Goal: Task Accomplishment & Management: Use online tool/utility

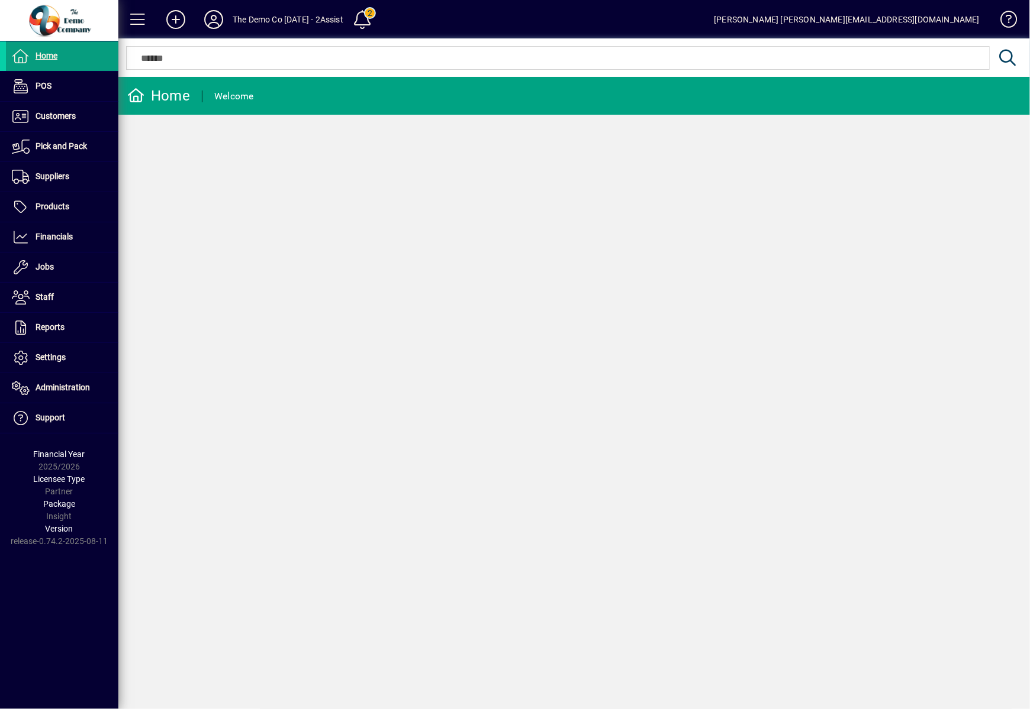
click at [341, 207] on div "Home Welcome" at bounding box center [573, 393] width 911 height 633
click at [58, 224] on span at bounding box center [62, 237] width 112 height 28
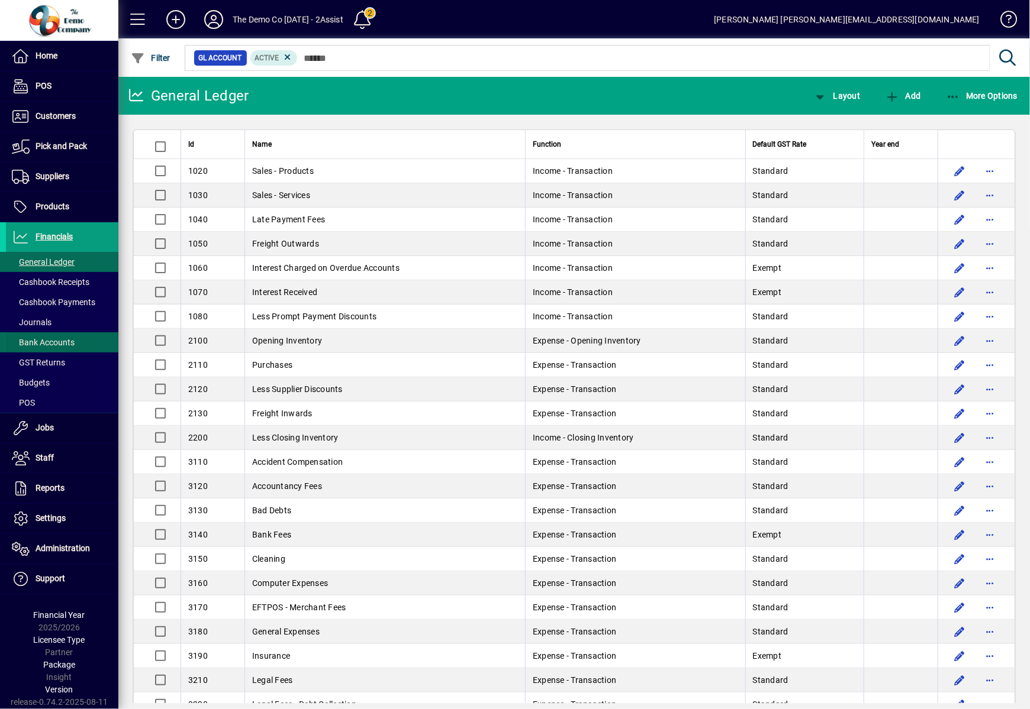
click at [48, 346] on span "Bank Accounts" at bounding box center [43, 342] width 63 height 9
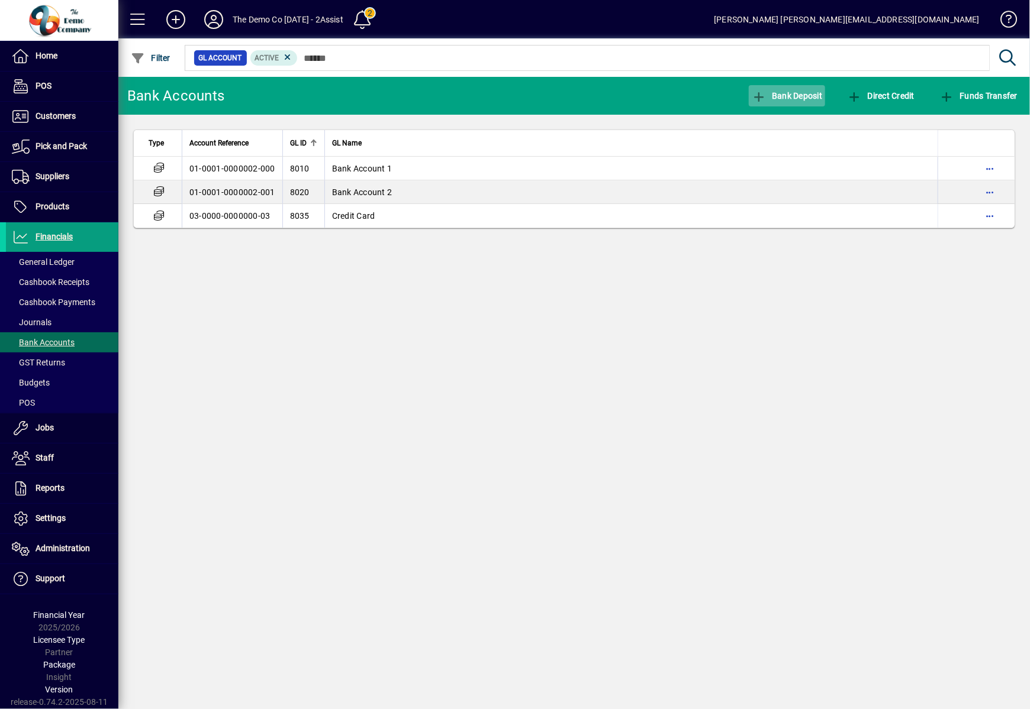
click at [773, 95] on span "Bank Deposit" at bounding box center [786, 95] width 71 height 9
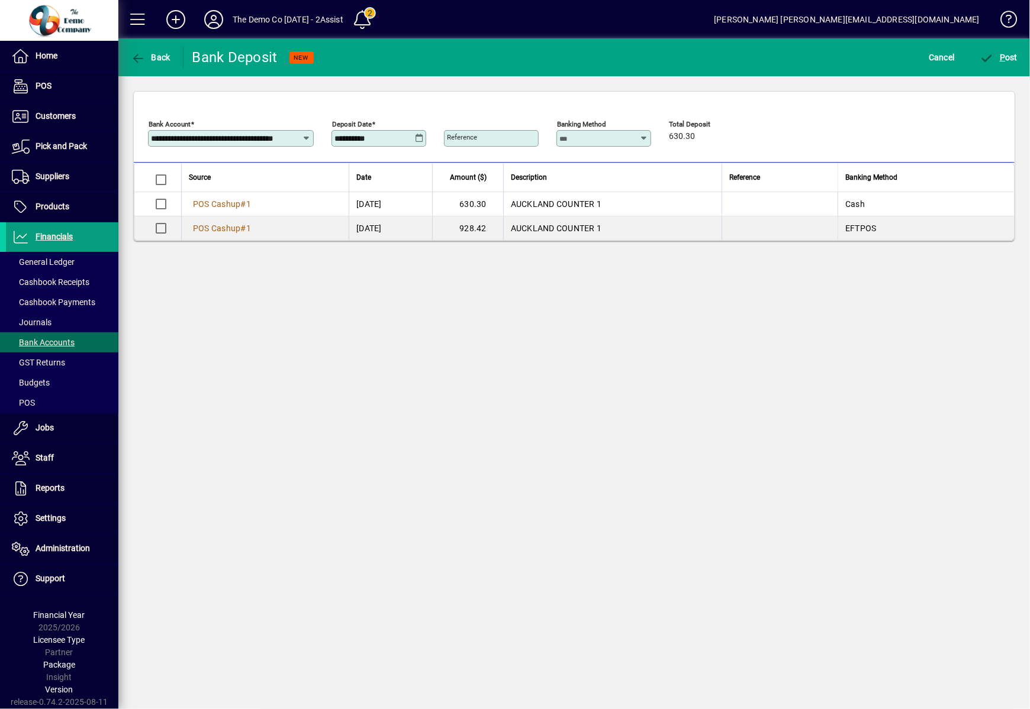
click at [514, 137] on input "Reference" at bounding box center [492, 138] width 91 height 9
type input "*******"
click at [395, 130] on div "**********" at bounding box center [378, 138] width 95 height 17
click at [1009, 70] on span "submit" at bounding box center [998, 57] width 44 height 28
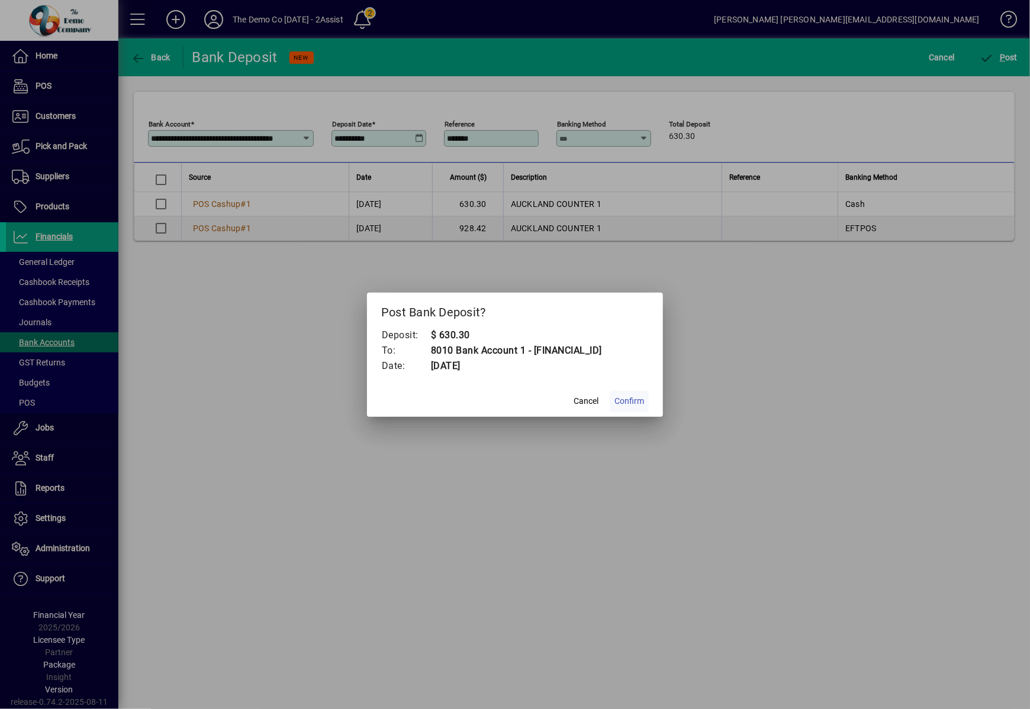
click at [616, 404] on span "Confirm" at bounding box center [629, 401] width 30 height 12
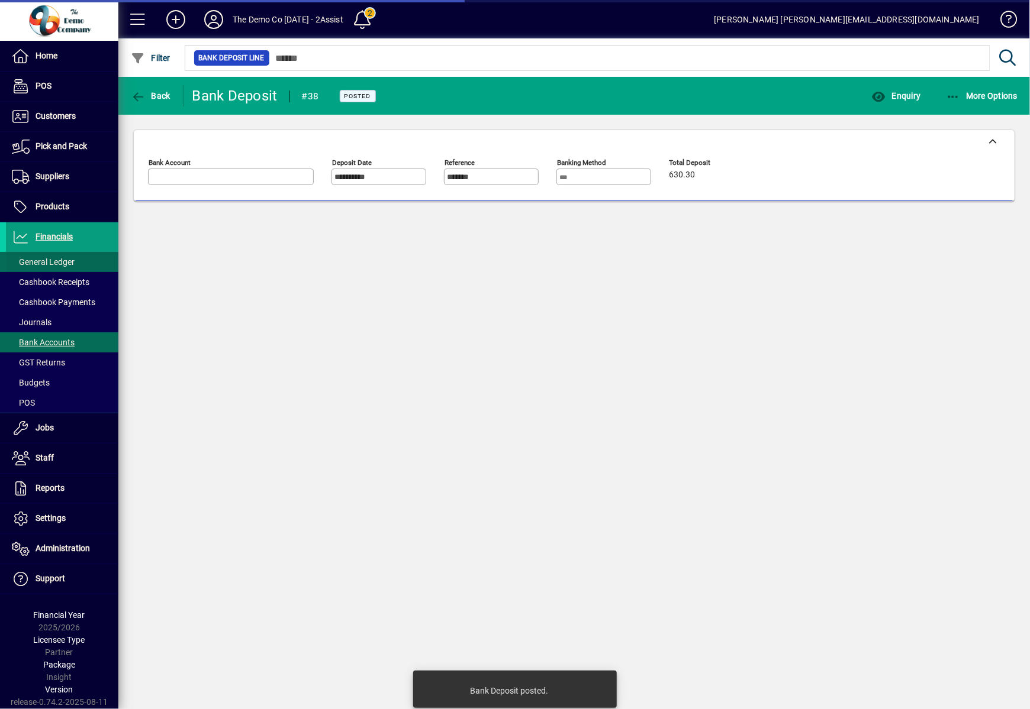
type input "**********"
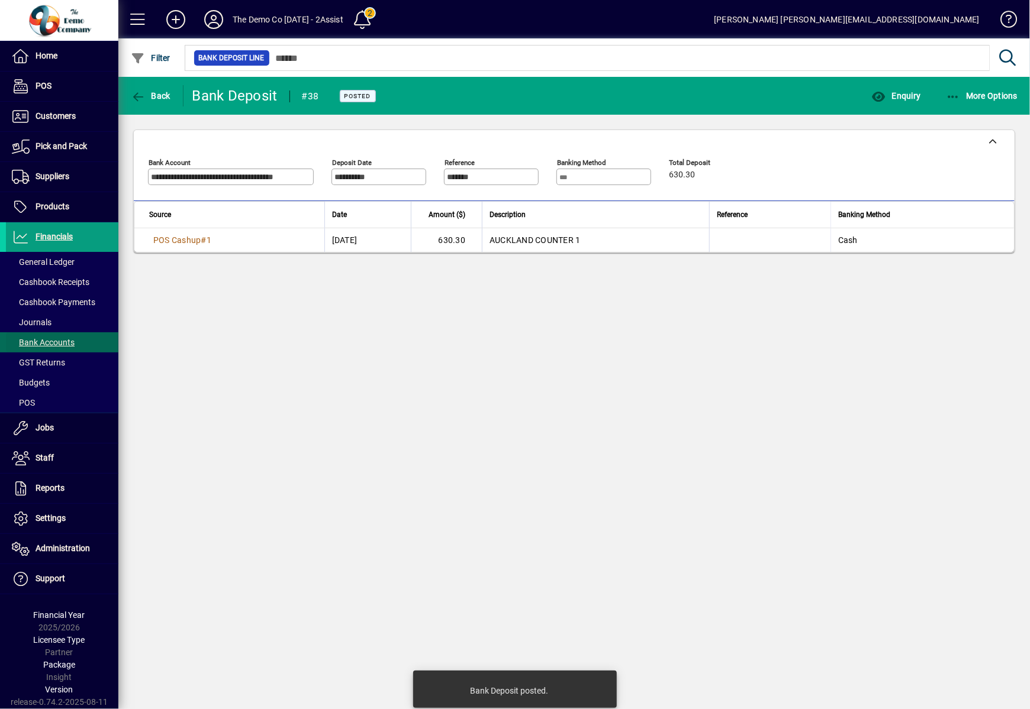
click at [71, 341] on span "Bank Accounts" at bounding box center [43, 342] width 63 height 9
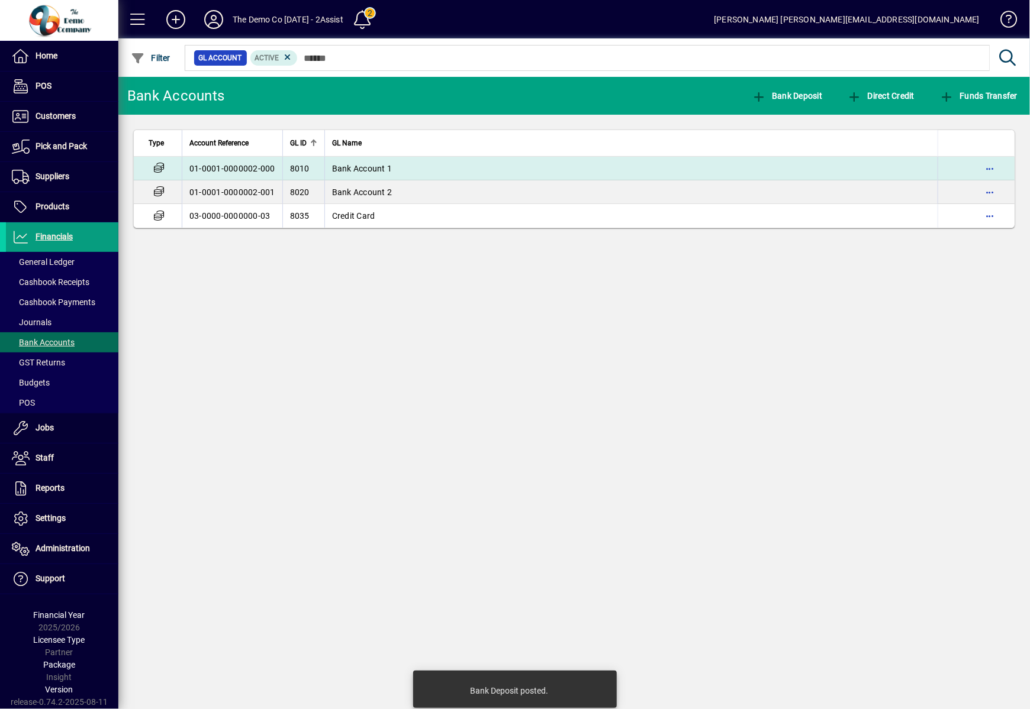
click at [424, 177] on td "Bank Account 1" at bounding box center [630, 169] width 613 height 24
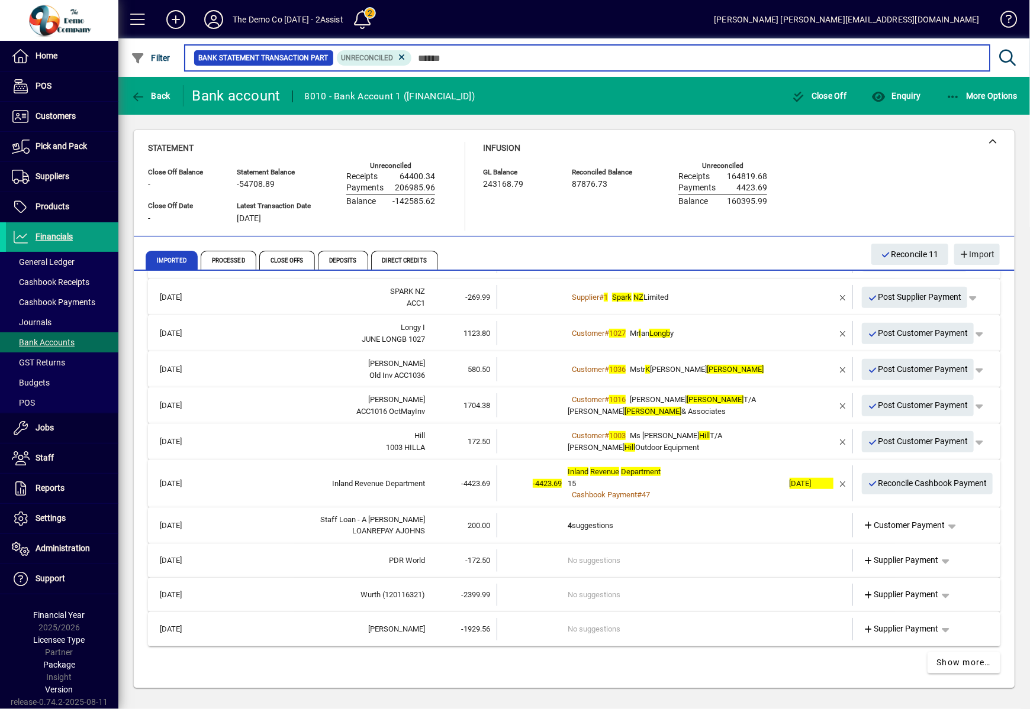
scroll to position [364, 0]
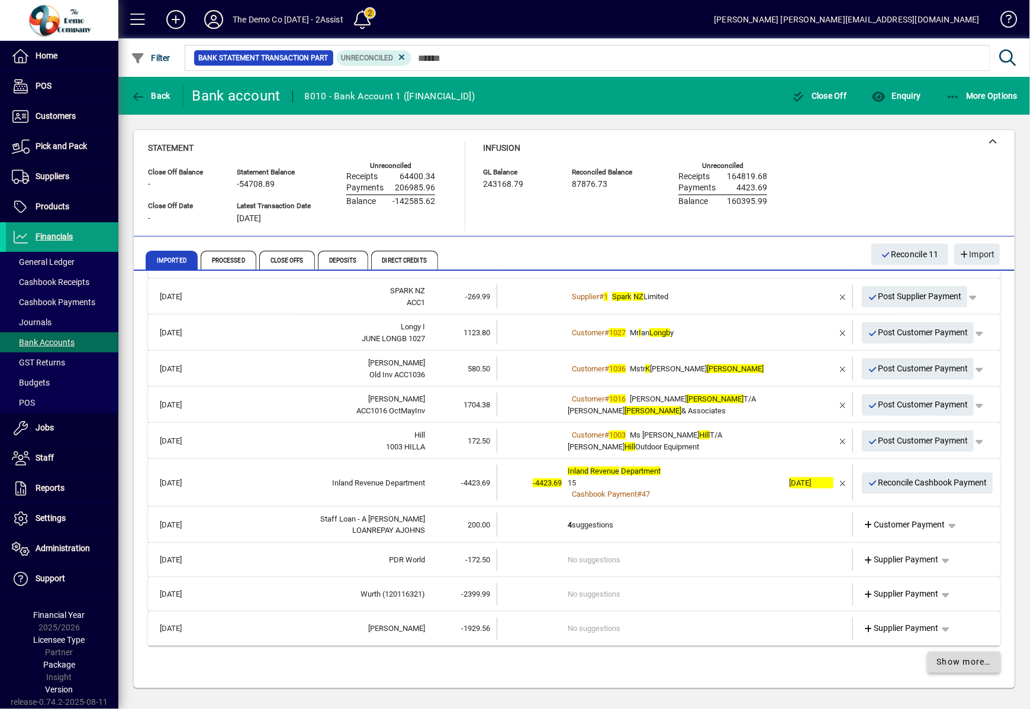
click at [968, 662] on span "Show more…" at bounding box center [964, 662] width 54 height 12
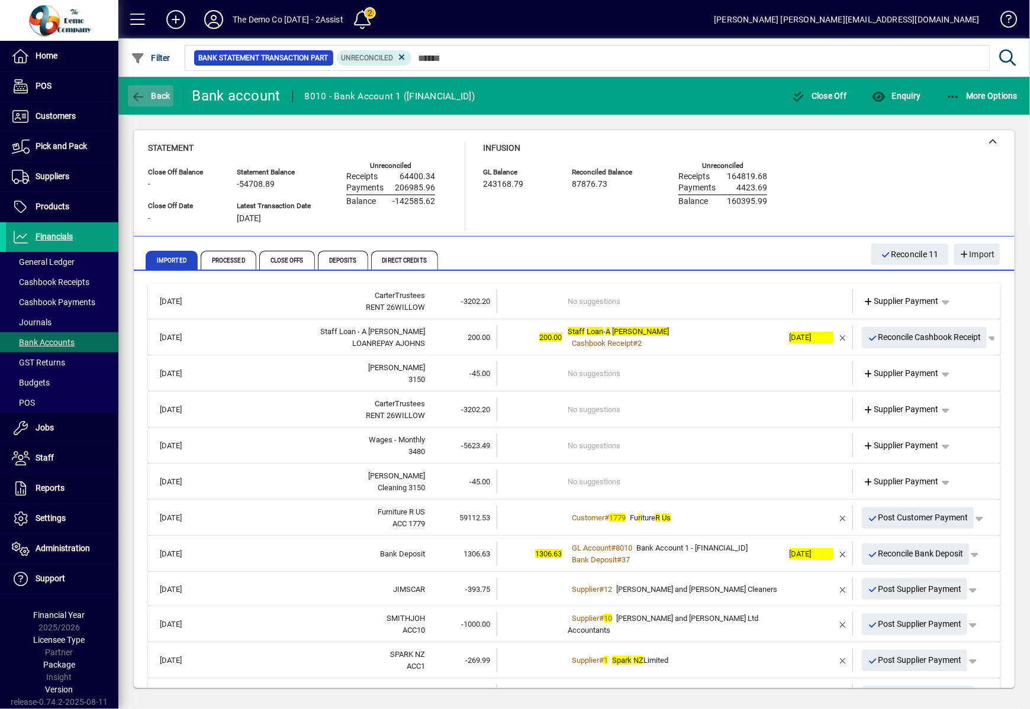
click at [157, 101] on span "button" at bounding box center [151, 96] width 46 height 28
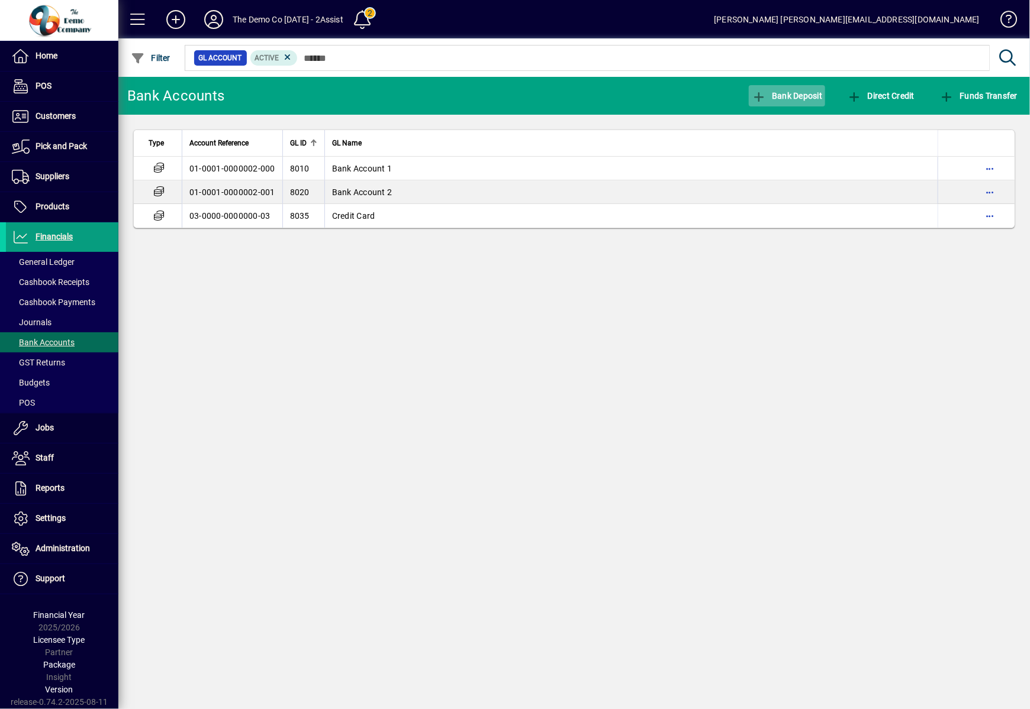
click at [822, 97] on span "button" at bounding box center [786, 96] width 77 height 28
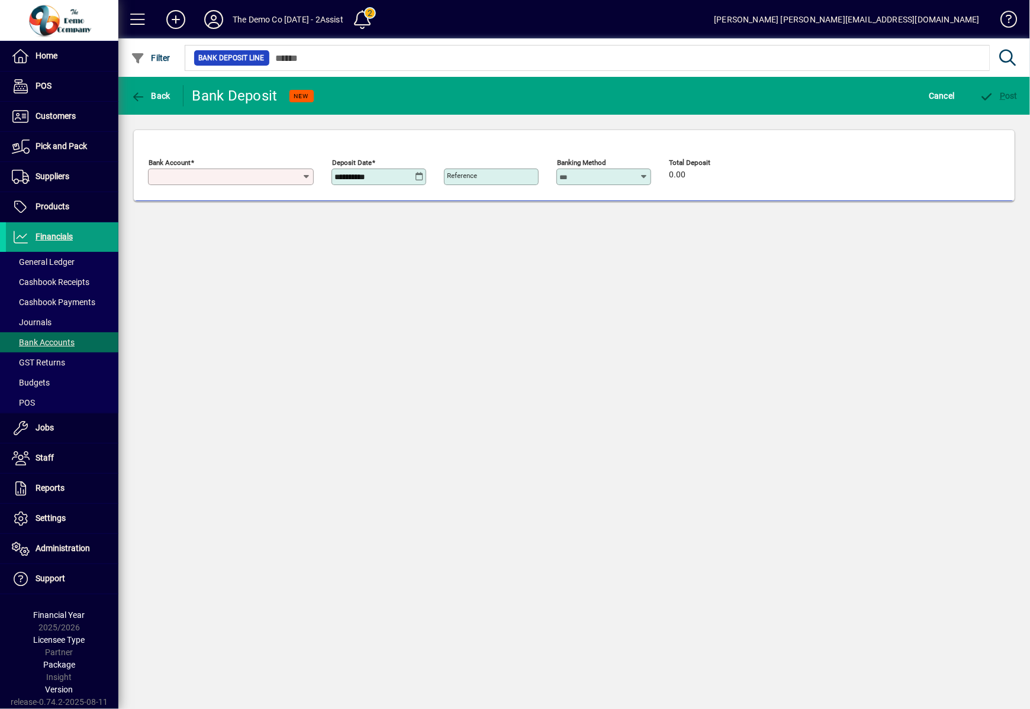
type input "**********"
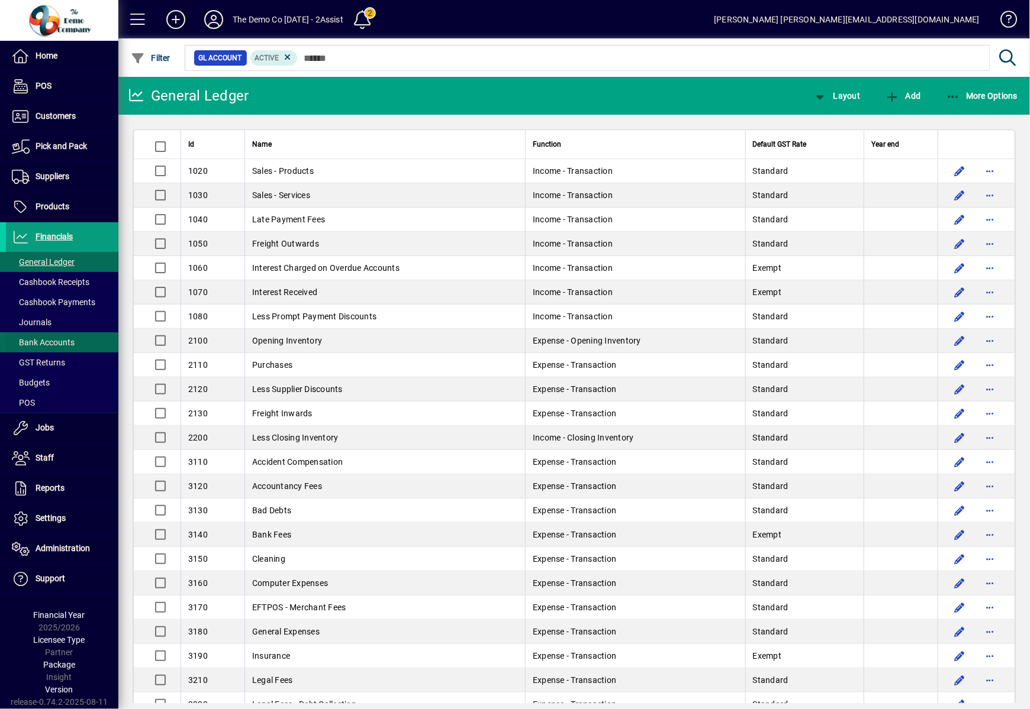
click at [44, 347] on span "Bank Accounts" at bounding box center [40, 343] width 69 height 12
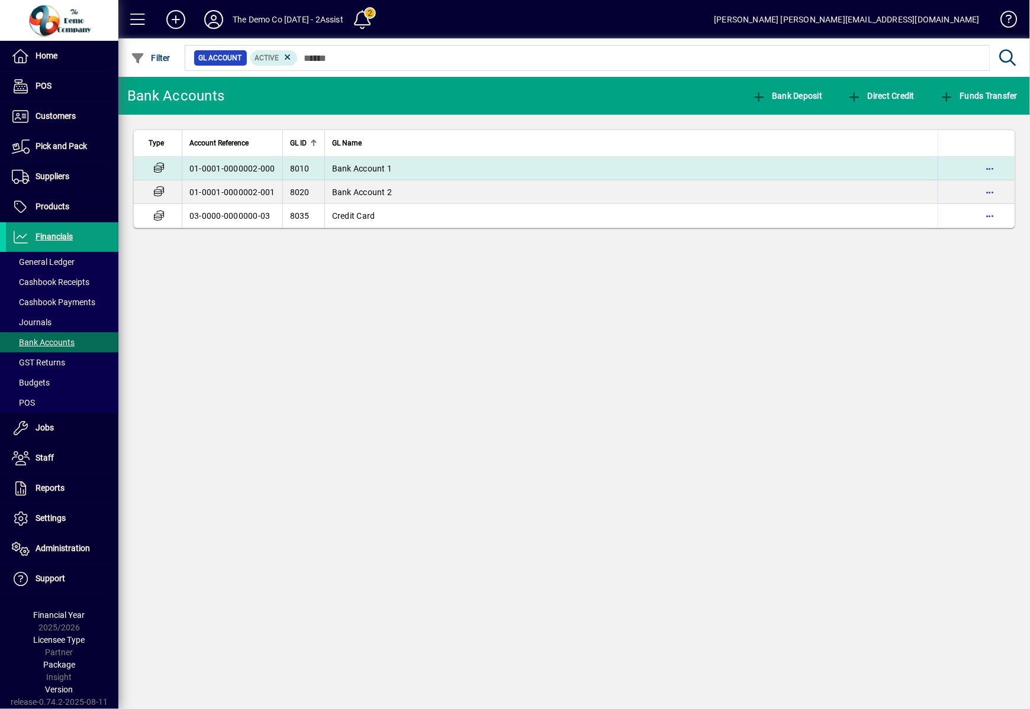
click at [332, 171] on span "Bank Account 1" at bounding box center [362, 168] width 60 height 9
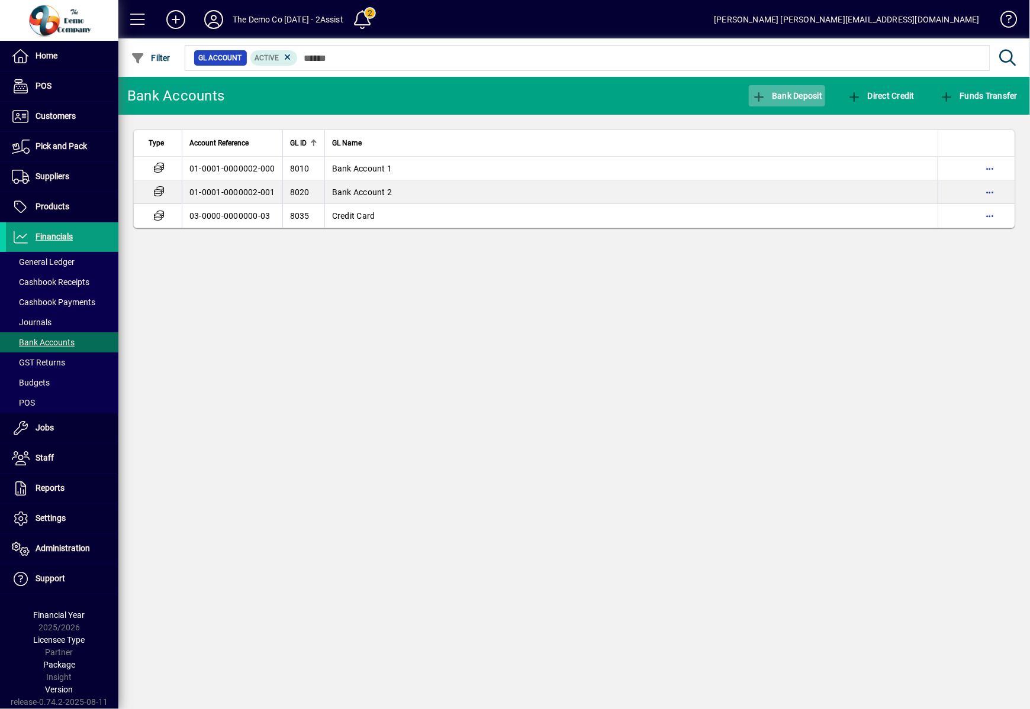
click at [794, 101] on button "Bank Deposit" at bounding box center [786, 95] width 77 height 21
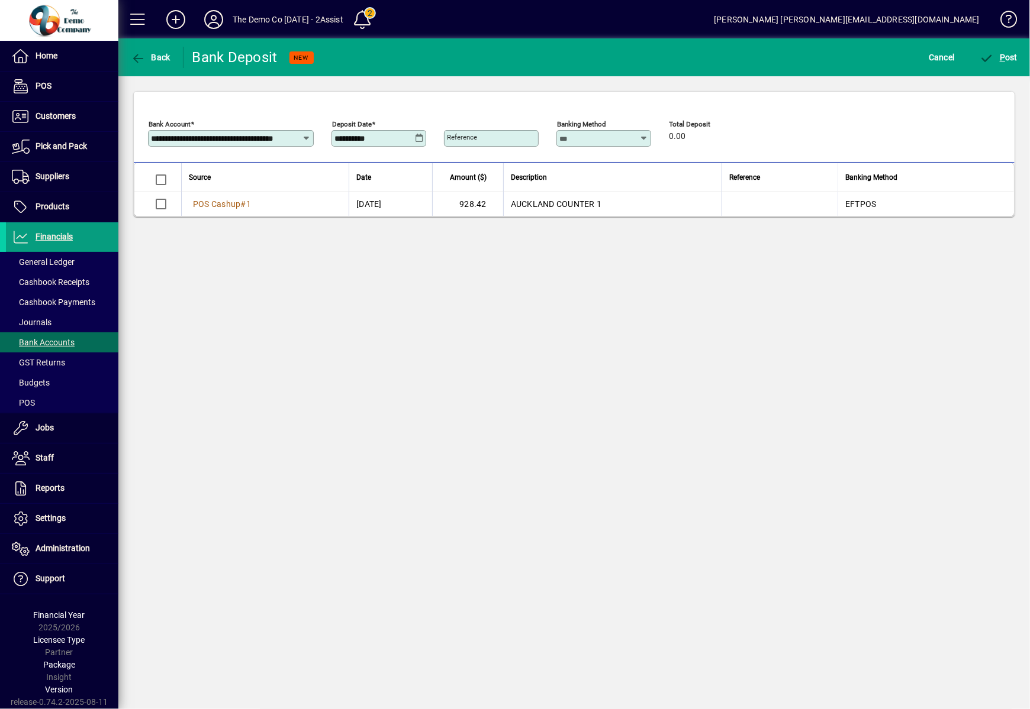
click at [398, 130] on div "**********" at bounding box center [378, 138] width 95 height 17
click at [417, 135] on icon at bounding box center [419, 138] width 9 height 9
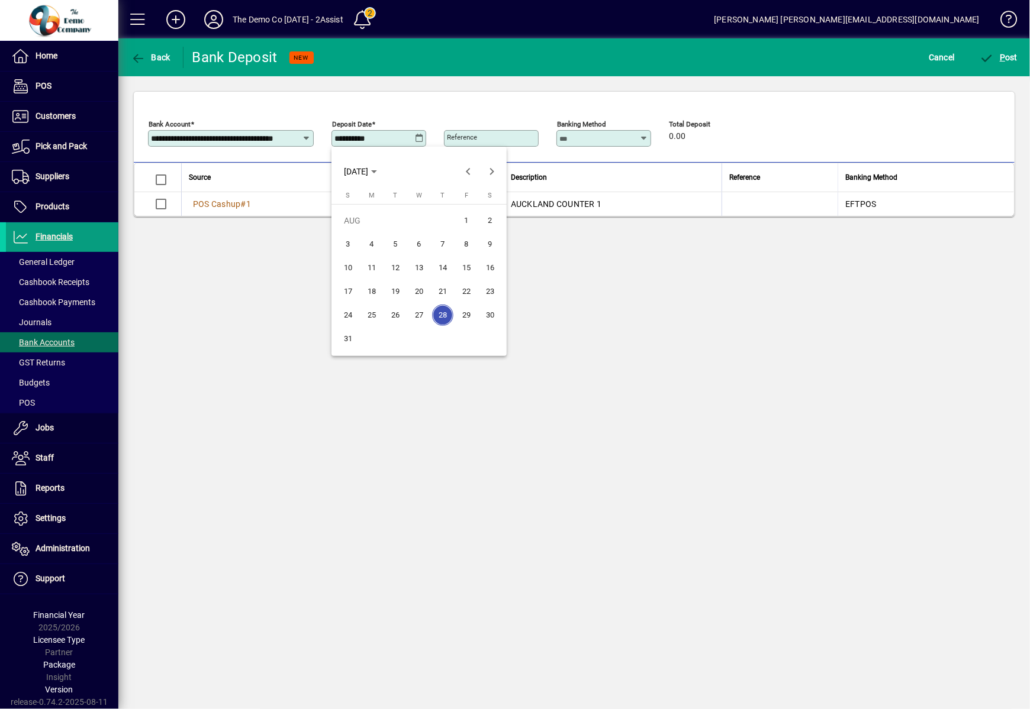
click at [853, 443] on div at bounding box center [515, 354] width 1030 height 709
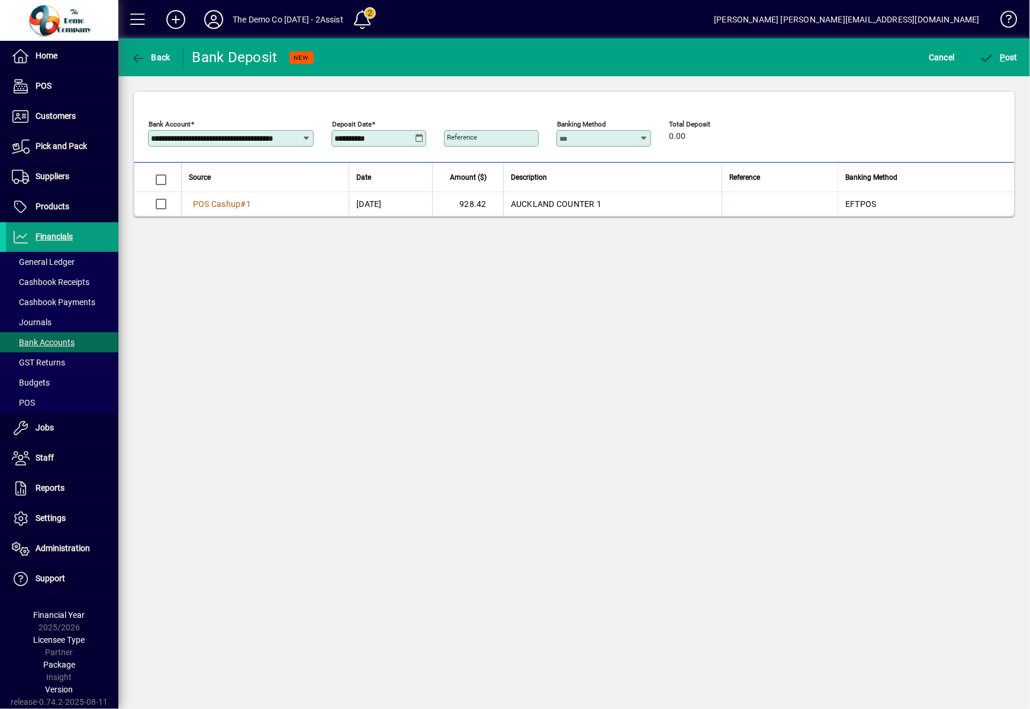
click at [420, 137] on icon at bounding box center [419, 138] width 9 height 9
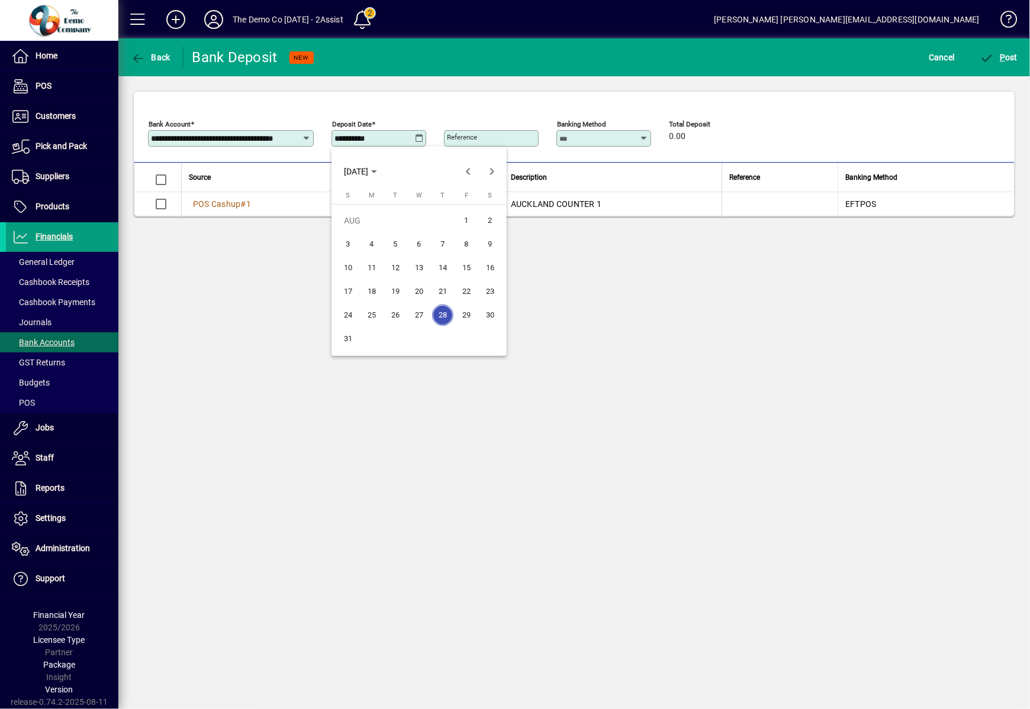
click at [57, 338] on div at bounding box center [515, 354] width 1030 height 709
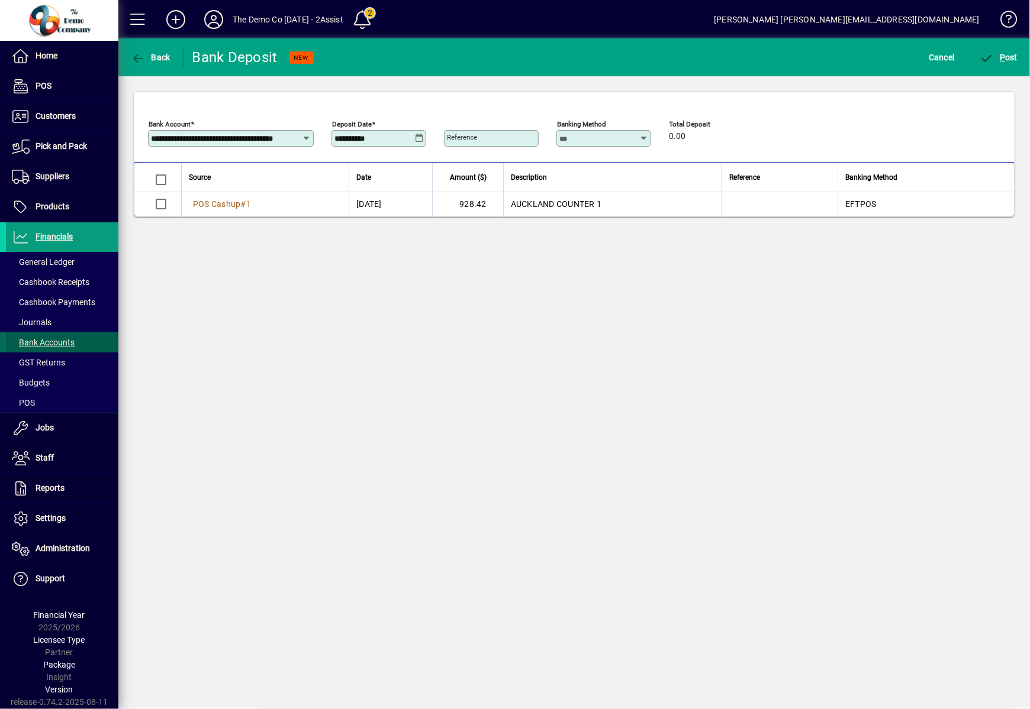
click at [57, 340] on span "Bank Accounts" at bounding box center [43, 342] width 63 height 9
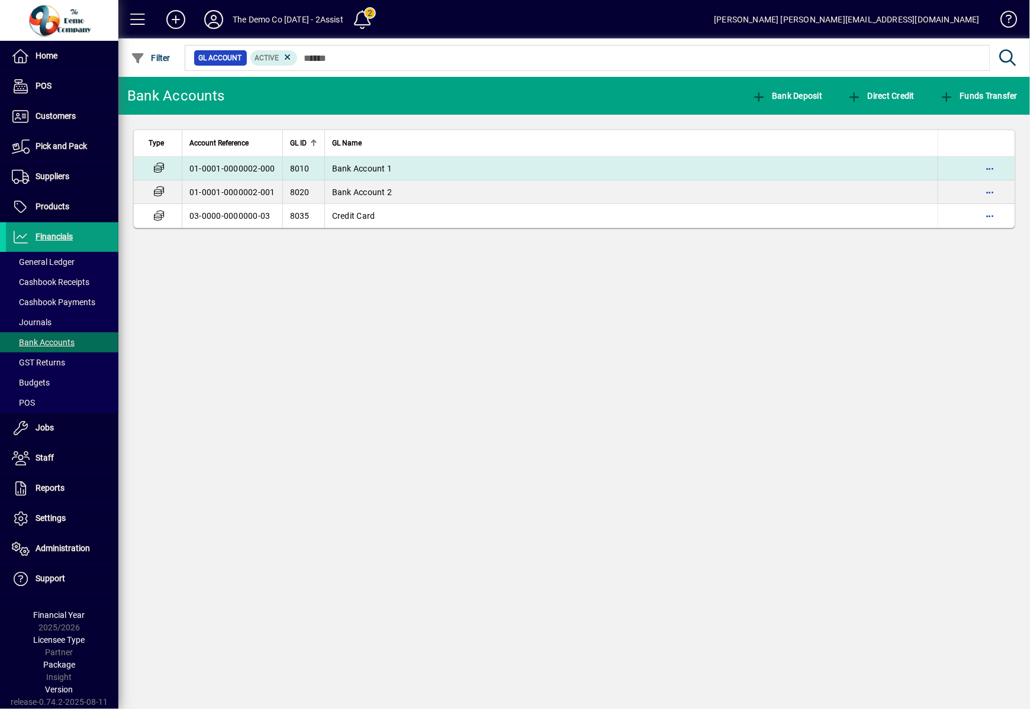
click at [238, 166] on td "01-0001-0000002-000" at bounding box center [232, 169] width 101 height 24
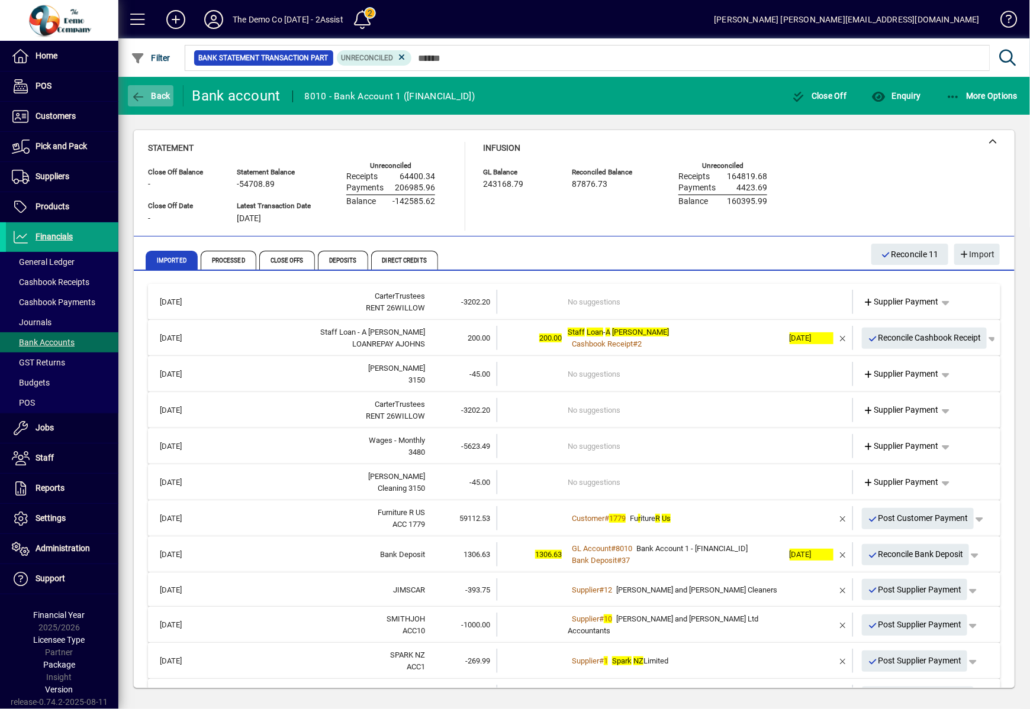
click at [141, 85] on span "button" at bounding box center [151, 96] width 46 height 28
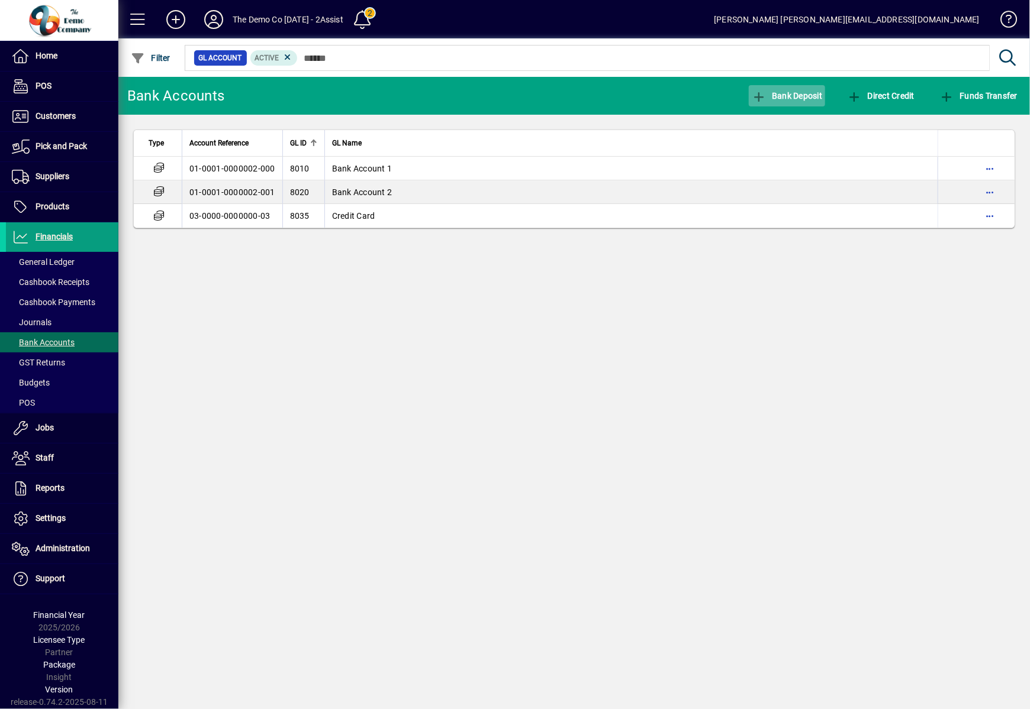
click at [808, 100] on span "Bank Deposit" at bounding box center [786, 95] width 71 height 9
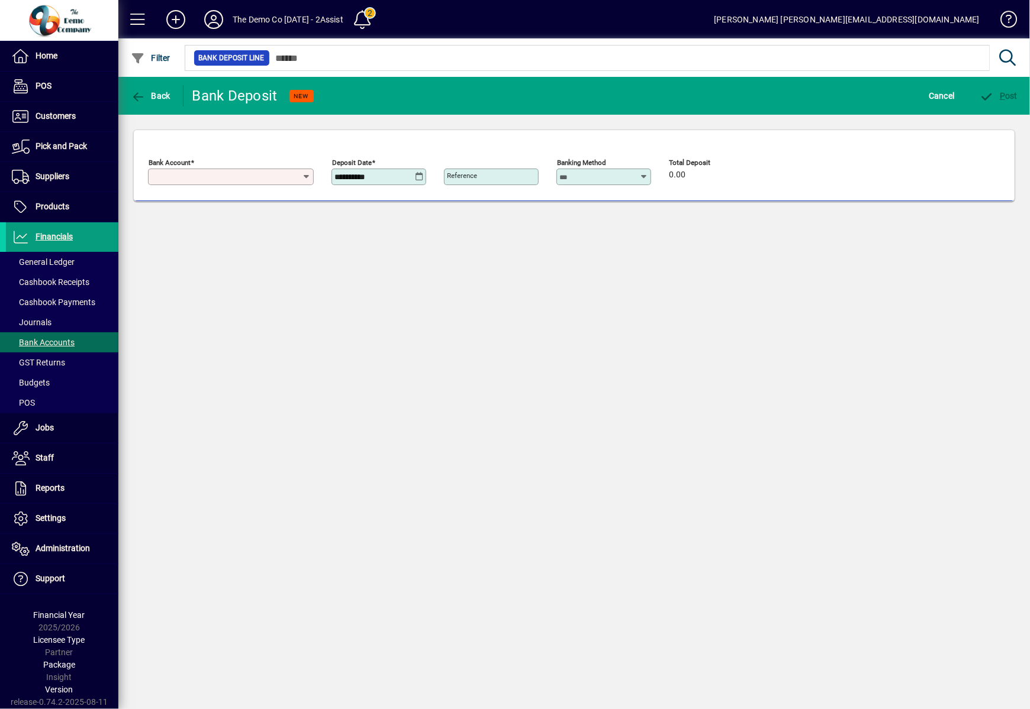
type input "**********"
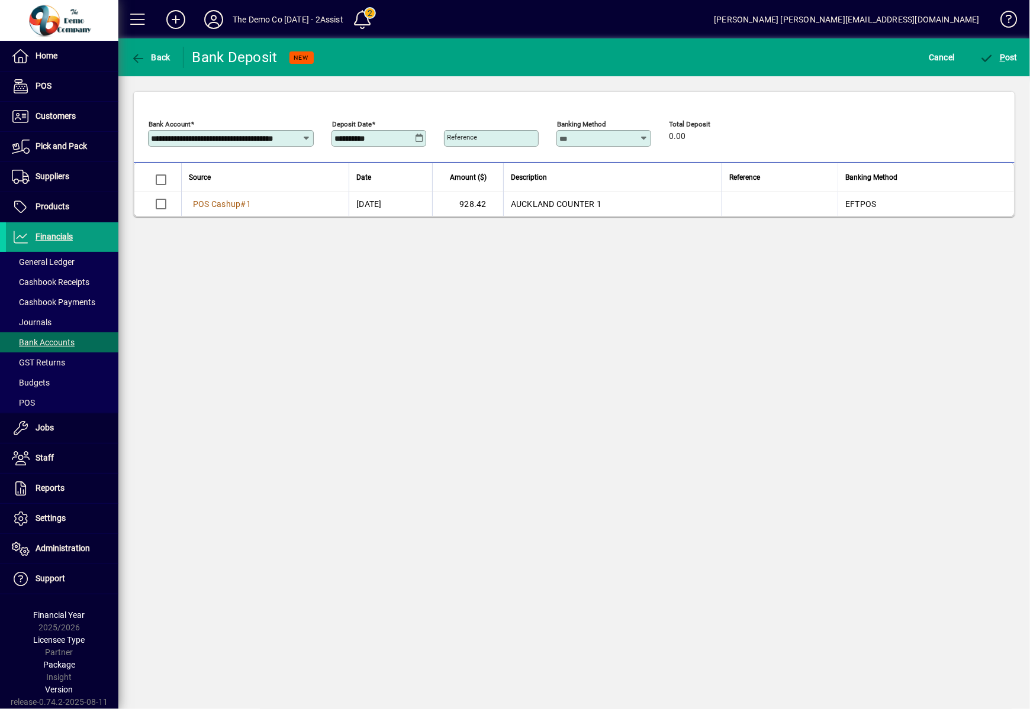
drag, startPoint x: 401, startPoint y: 138, endPoint x: 175, endPoint y: 131, distance: 225.5
click at [175, 131] on div "**********" at bounding box center [408, 135] width 521 height 41
type input "**********"
click at [1024, 66] on div "P ost" at bounding box center [998, 57] width 63 height 21
click at [1027, 67] on div "P ost" at bounding box center [998, 57] width 63 height 21
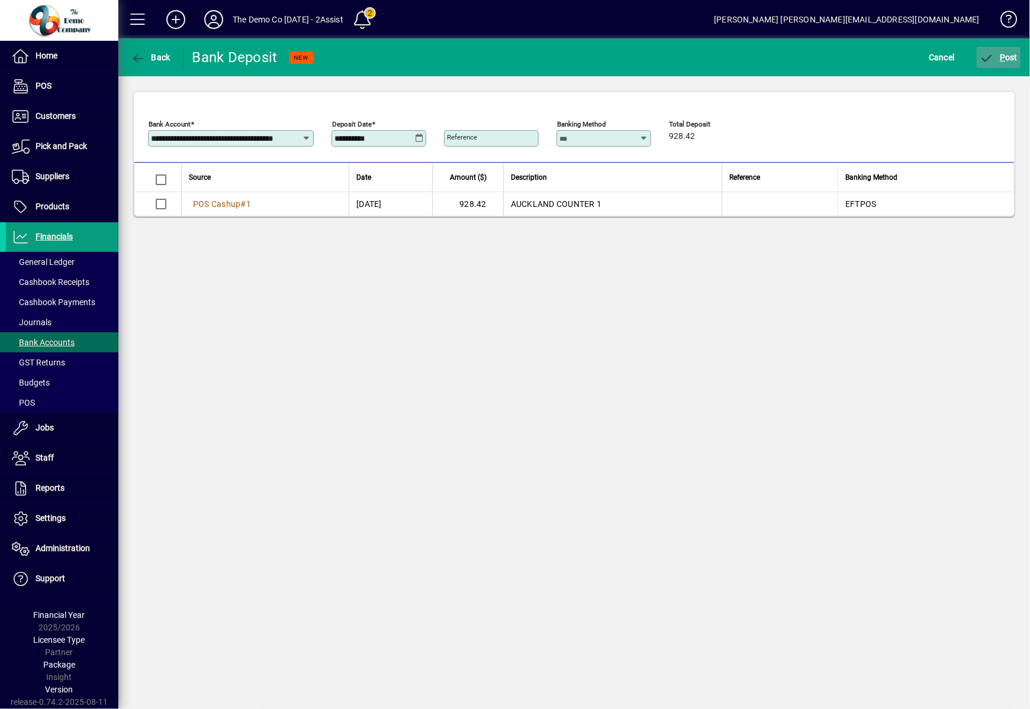
click at [1017, 60] on span "P ost" at bounding box center [998, 57] width 38 height 9
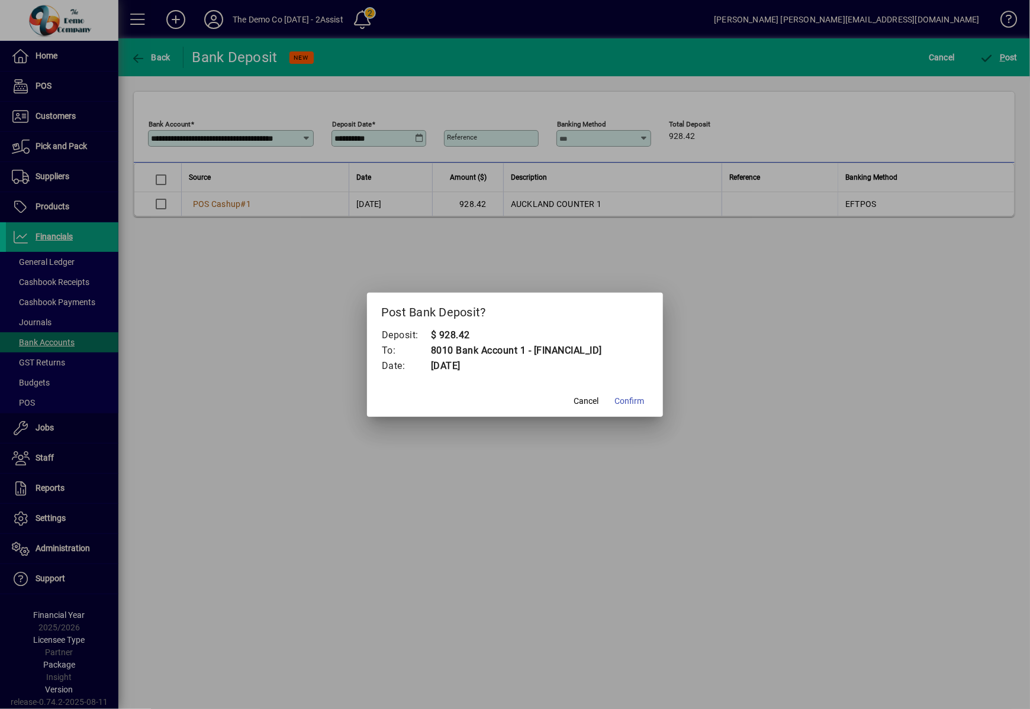
click at [622, 417] on mat-dialog-actions "Cancel Confirm" at bounding box center [515, 401] width 296 height 31
click at [626, 403] on span "Confirm" at bounding box center [629, 401] width 30 height 12
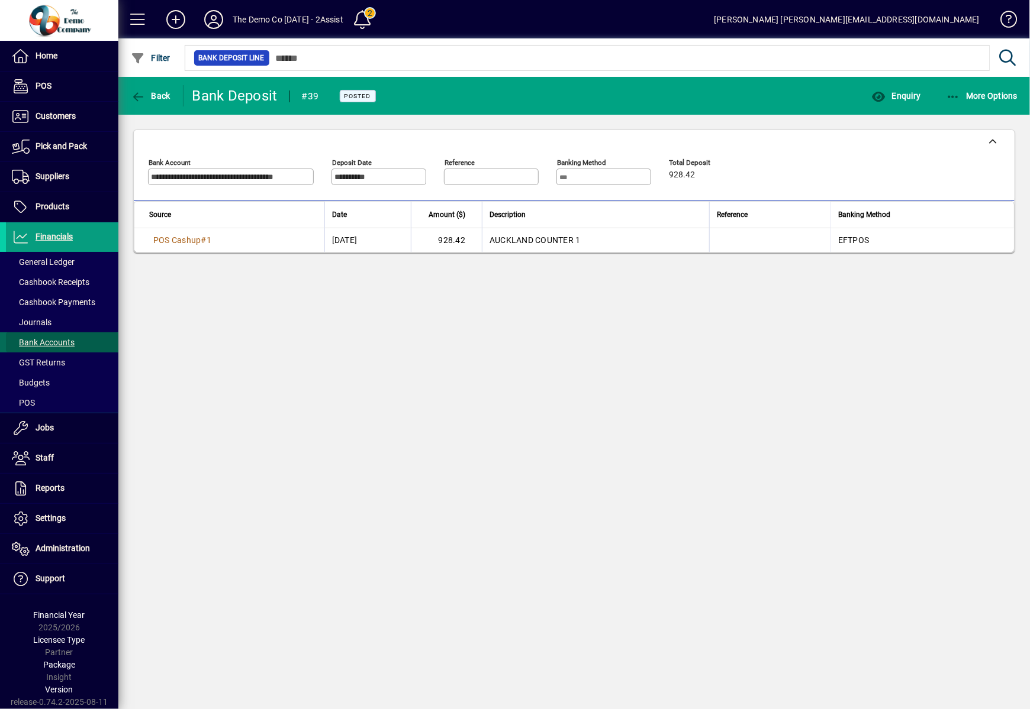
click at [38, 331] on span at bounding box center [62, 342] width 112 height 28
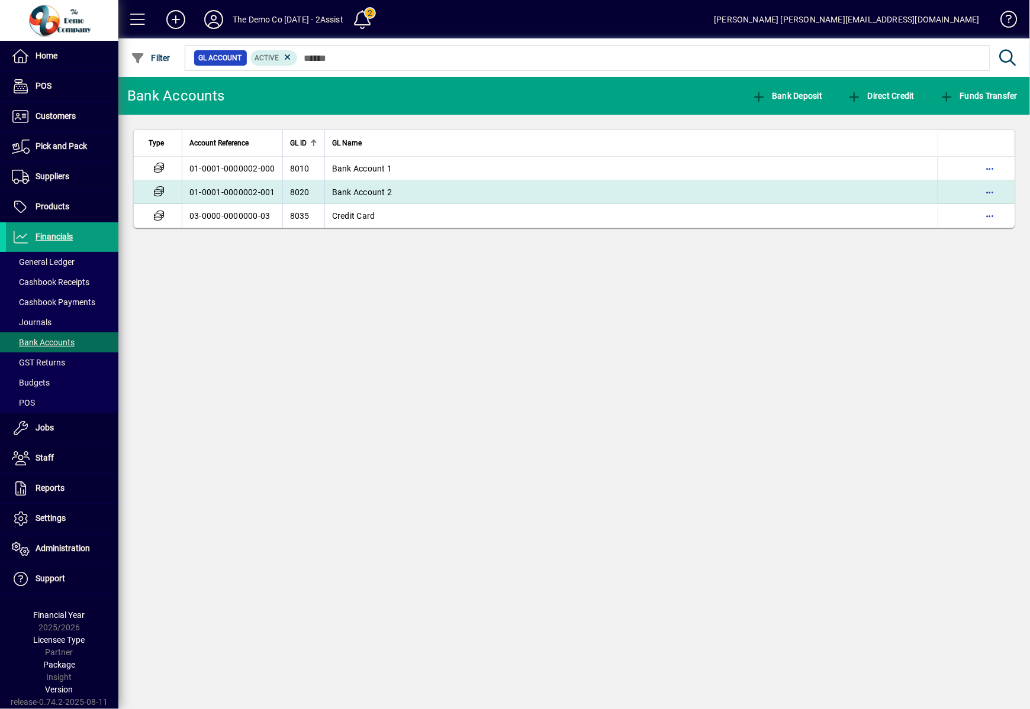
click at [335, 192] on span "Bank Account 2" at bounding box center [362, 192] width 60 height 9
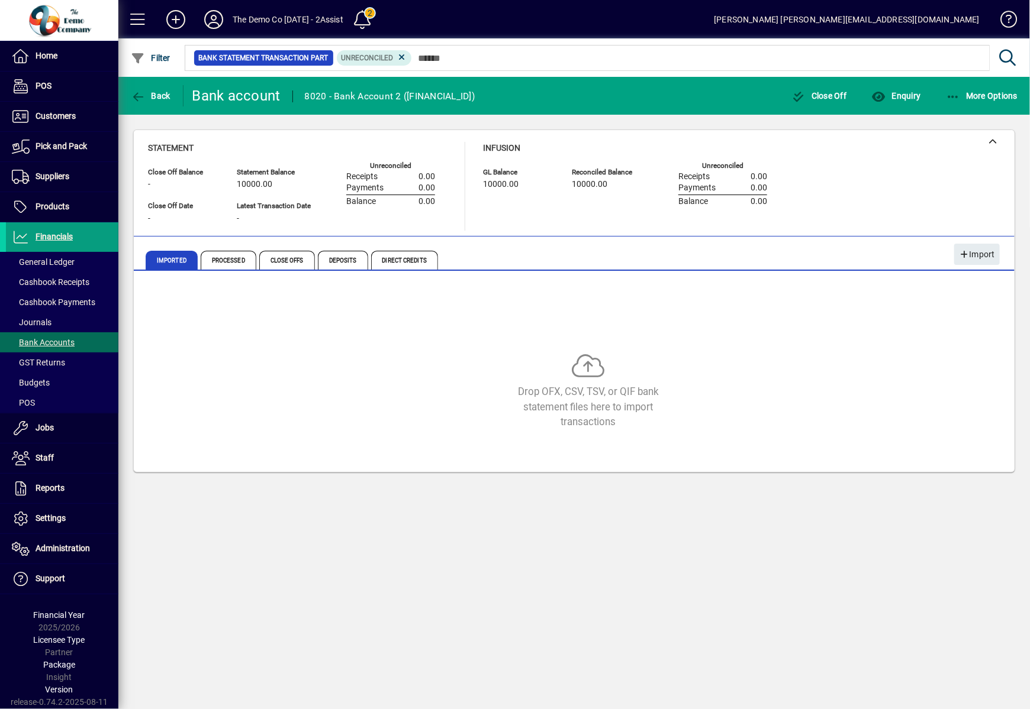
click at [142, 80] on mat-toolbar-row "Back Bank account 8020 - Bank Account 2 ([FINANCIAL_ID]) Close Off Enquiry More…" at bounding box center [573, 96] width 911 height 38
click at [150, 95] on span "Back" at bounding box center [151, 95] width 40 height 9
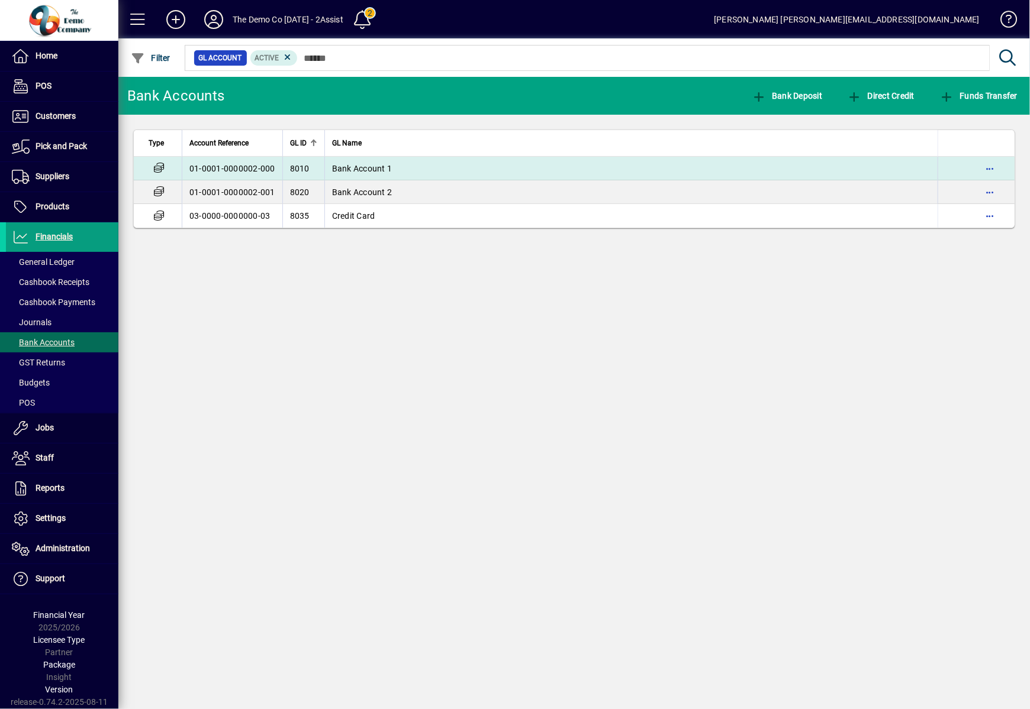
click at [211, 162] on td "01-0001-0000002-000" at bounding box center [232, 169] width 101 height 24
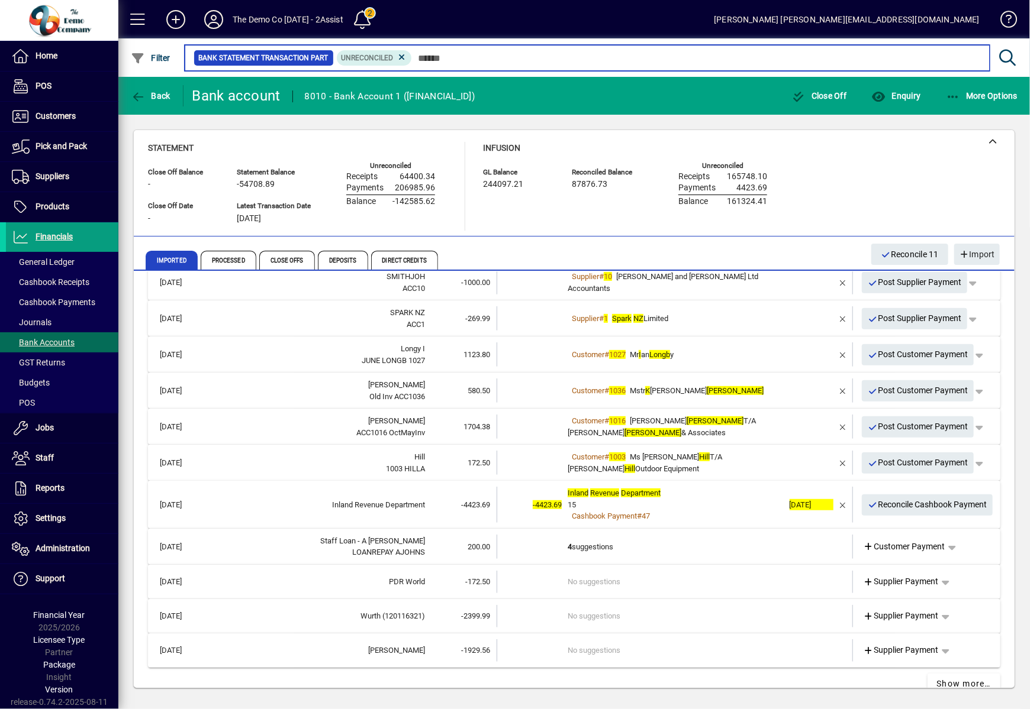
scroll to position [364, 0]
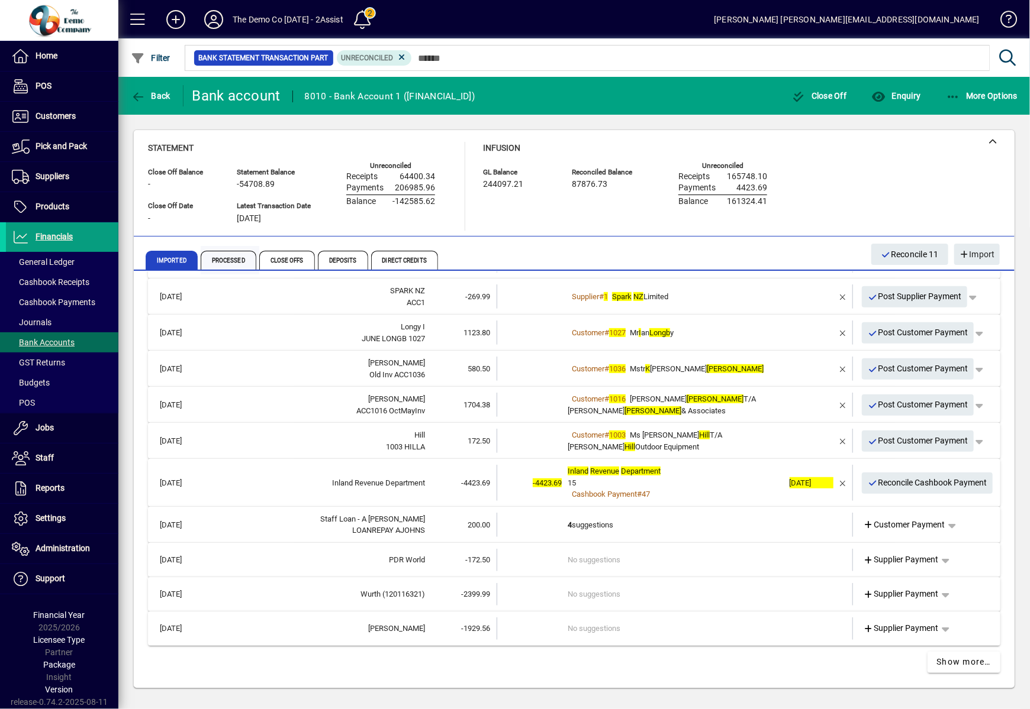
click at [232, 261] on span "Processed" at bounding box center [229, 260] width 56 height 19
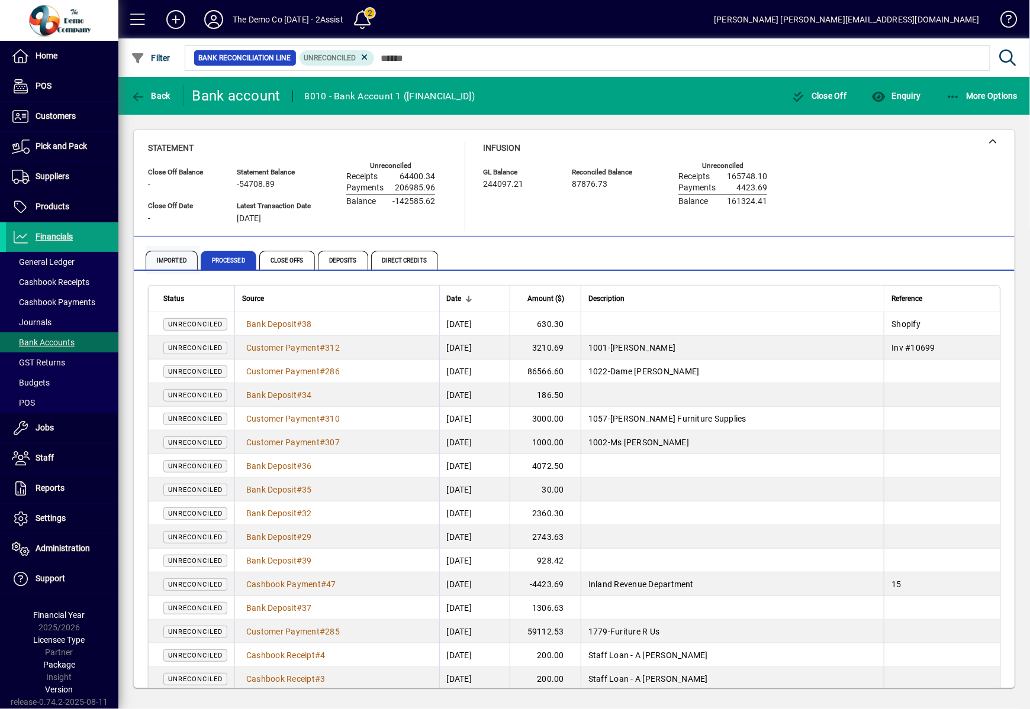
click at [179, 255] on span "Imported" at bounding box center [172, 260] width 52 height 19
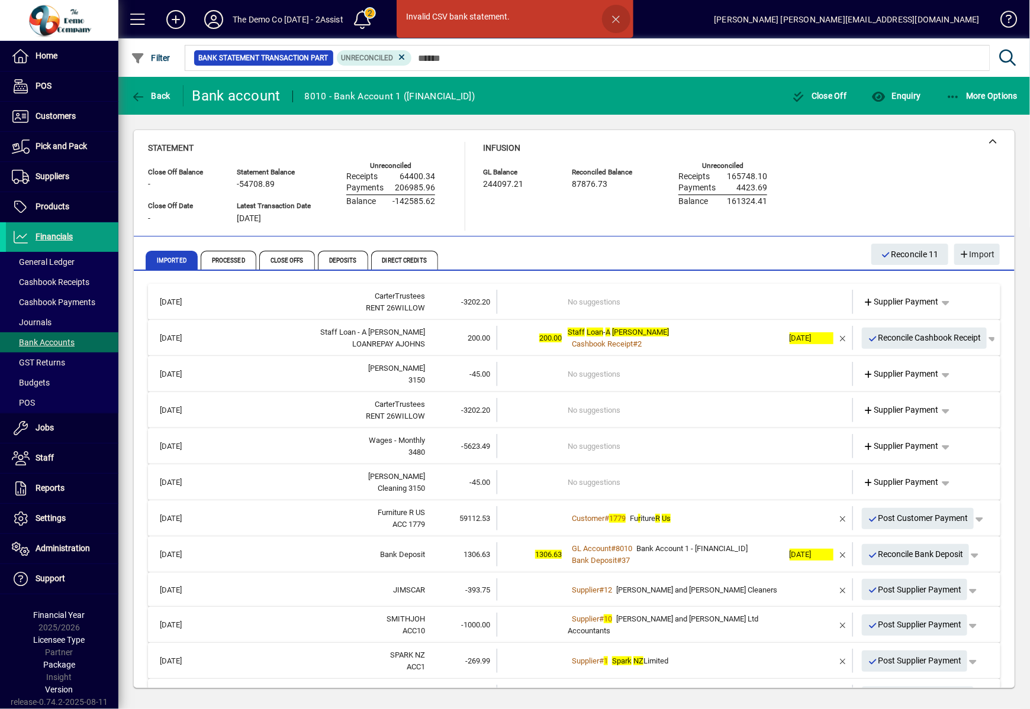
click at [609, 17] on span "button" at bounding box center [616, 19] width 28 height 28
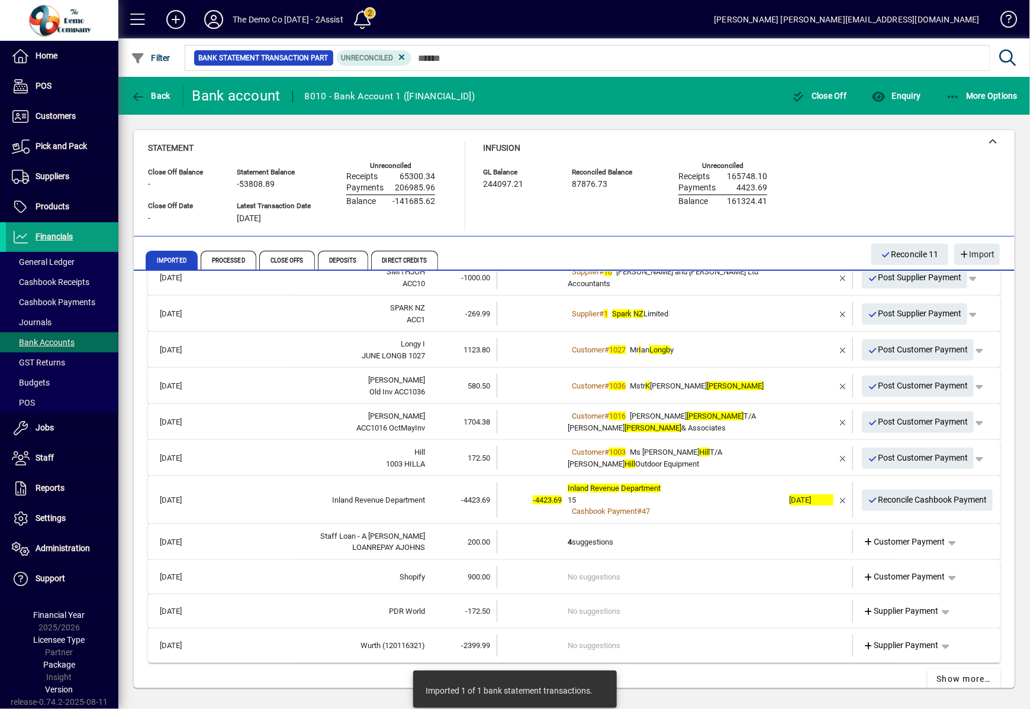
scroll to position [364, 0]
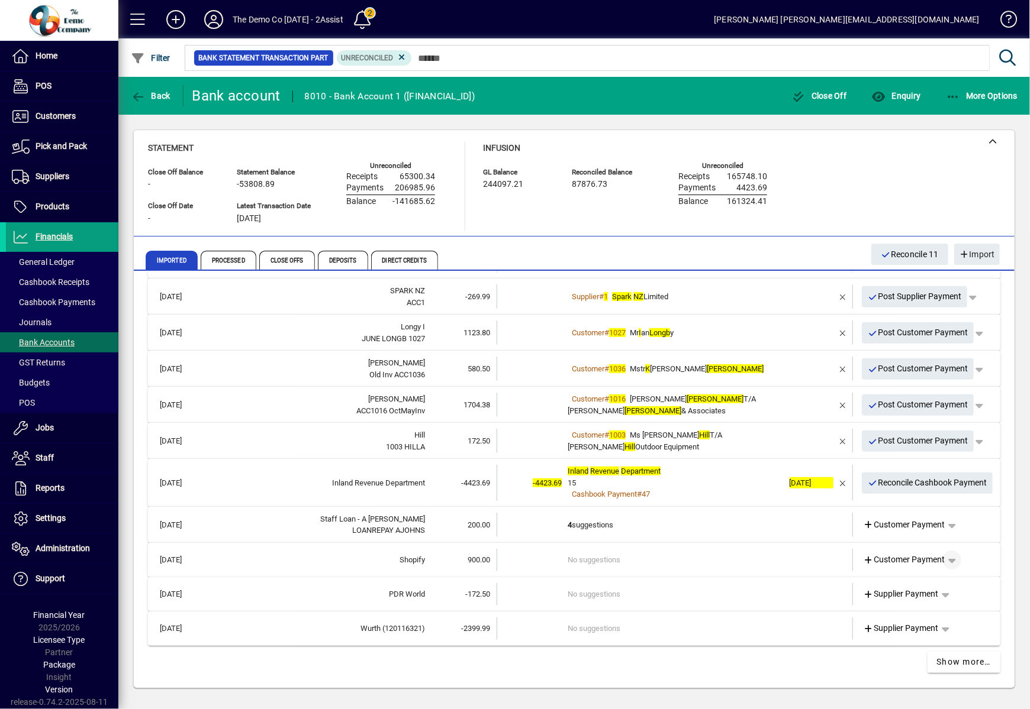
click at [942, 569] on span "button" at bounding box center [951, 560] width 28 height 28
click at [750, 662] on div at bounding box center [515, 354] width 1030 height 709
click at [246, 254] on span "Processed" at bounding box center [229, 260] width 56 height 19
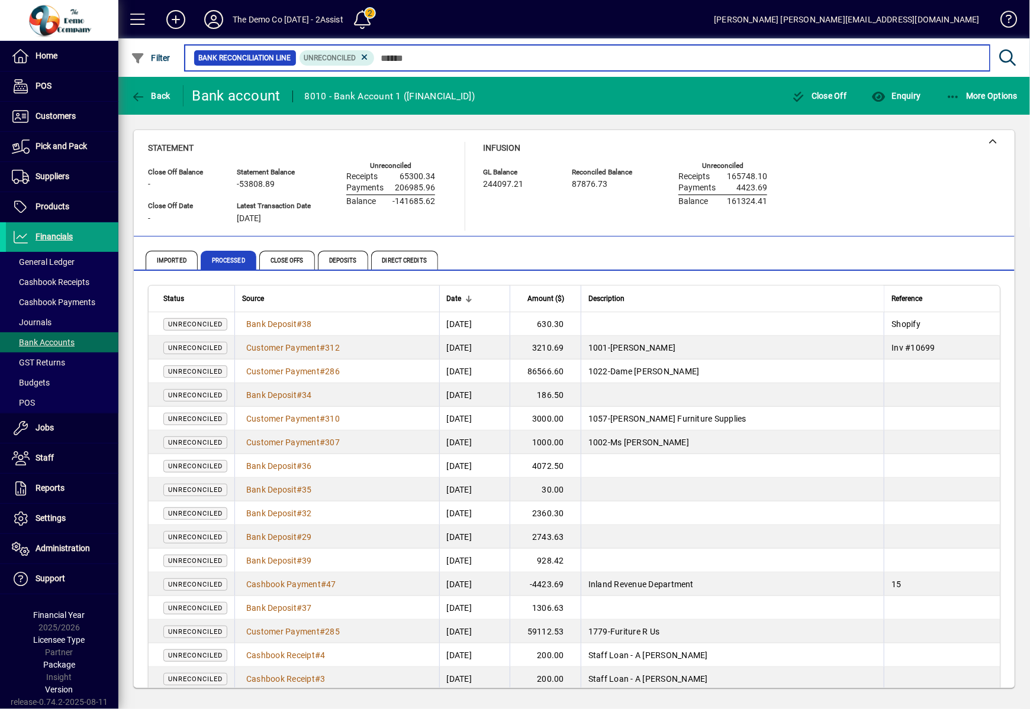
scroll to position [36, 0]
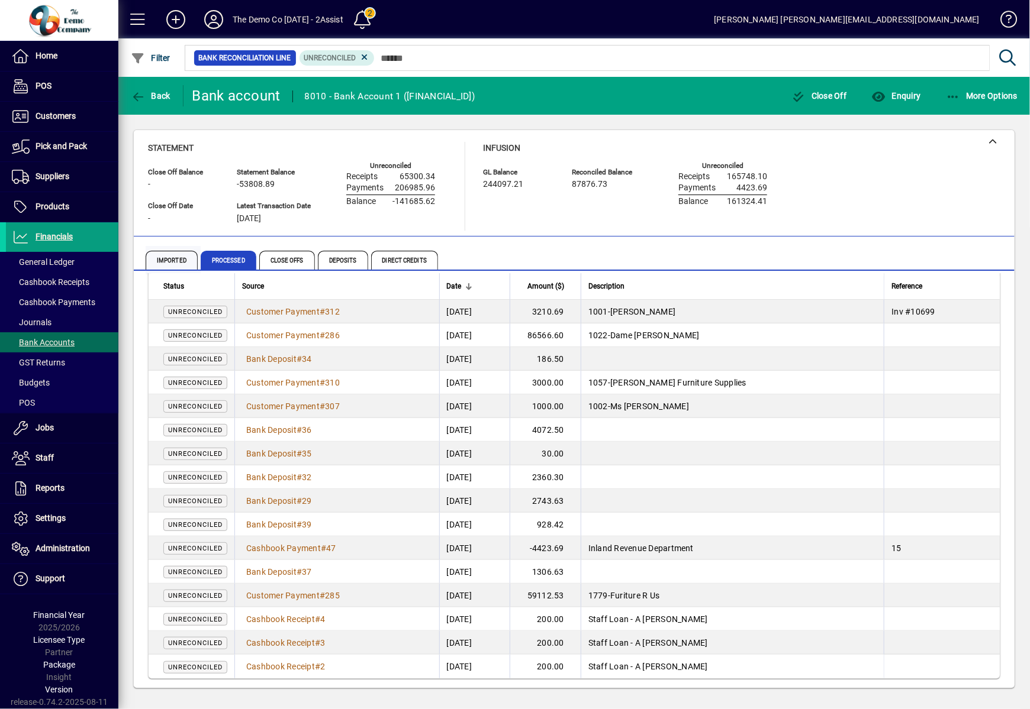
click at [154, 262] on span "Imported" at bounding box center [172, 260] width 52 height 19
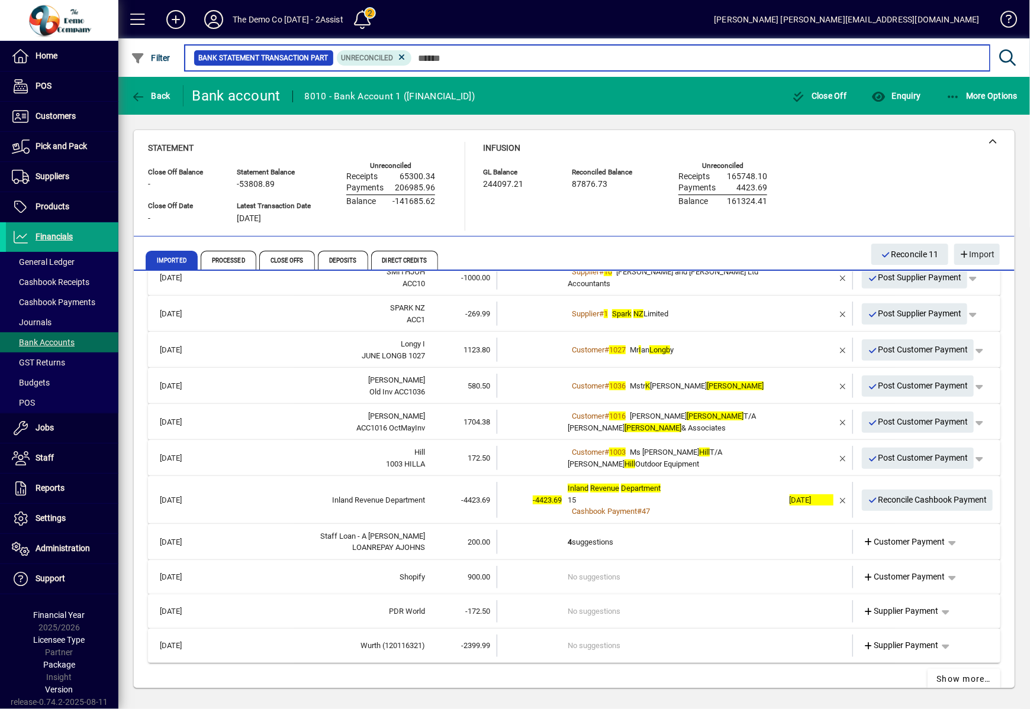
scroll to position [364, 0]
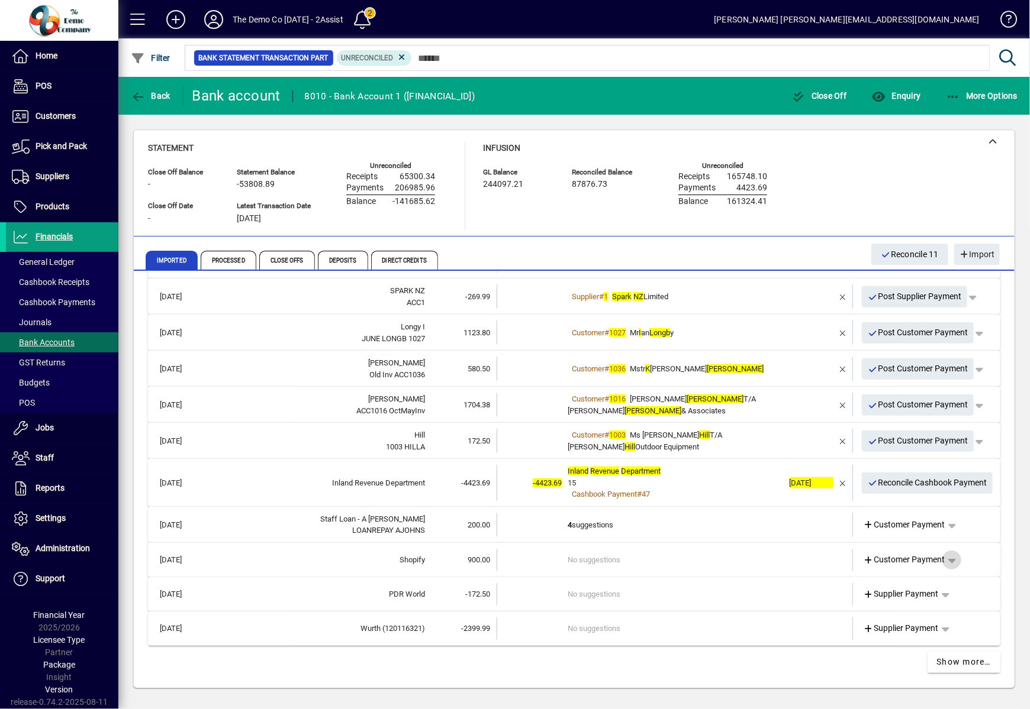
click at [944, 556] on span "button" at bounding box center [951, 560] width 28 height 28
click at [891, 648] on span "Split" at bounding box center [878, 649] width 28 height 14
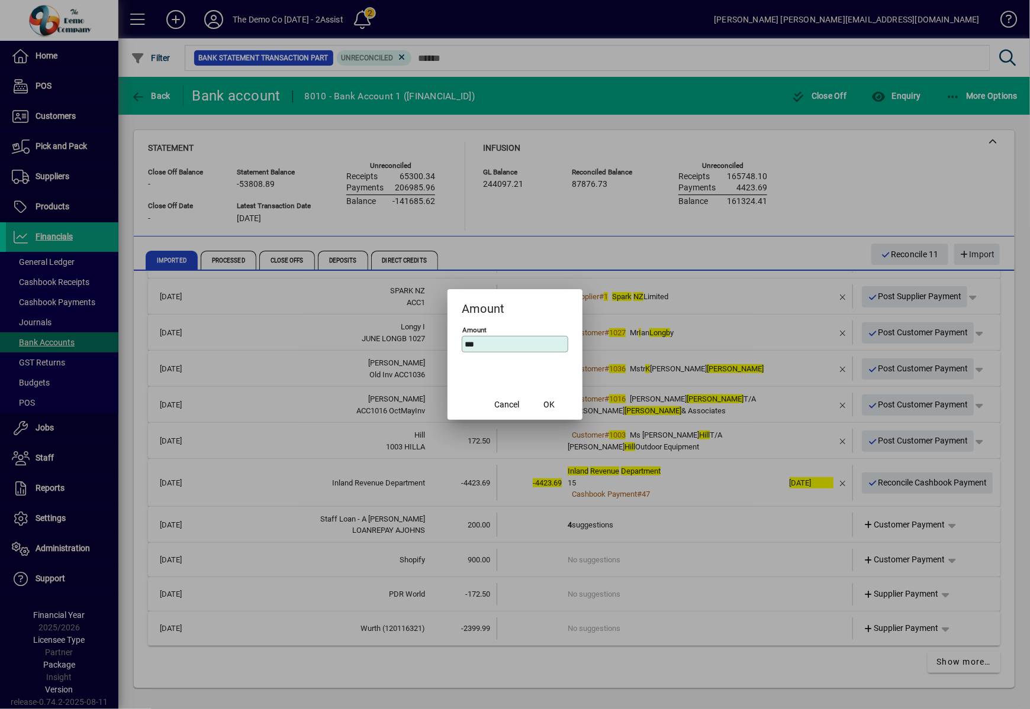
drag, startPoint x: 504, startPoint y: 348, endPoint x: 396, endPoint y: 348, distance: 107.7
click at [396, 348] on div "Amount Amount *** Cancel OK" at bounding box center [515, 354] width 1030 height 709
type input "******"
click at [554, 402] on span "OK" at bounding box center [549, 405] width 11 height 12
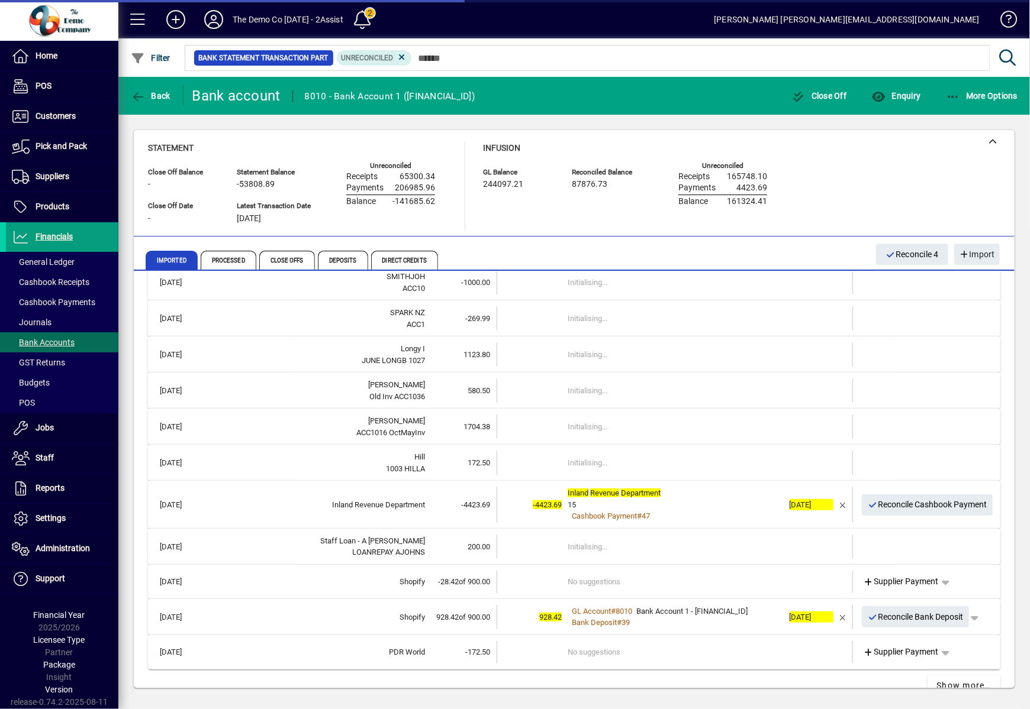
scroll to position [366, 0]
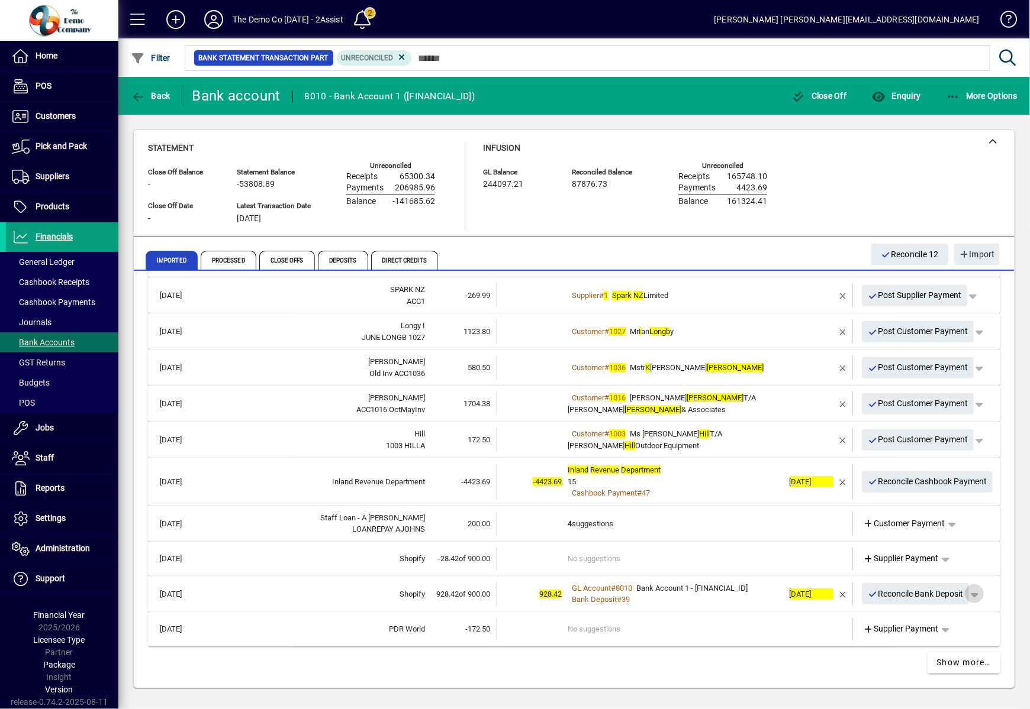
click at [961, 601] on span "button" at bounding box center [974, 594] width 28 height 28
click at [915, 639] on span "Merge" at bounding box center [917, 640] width 35 height 14
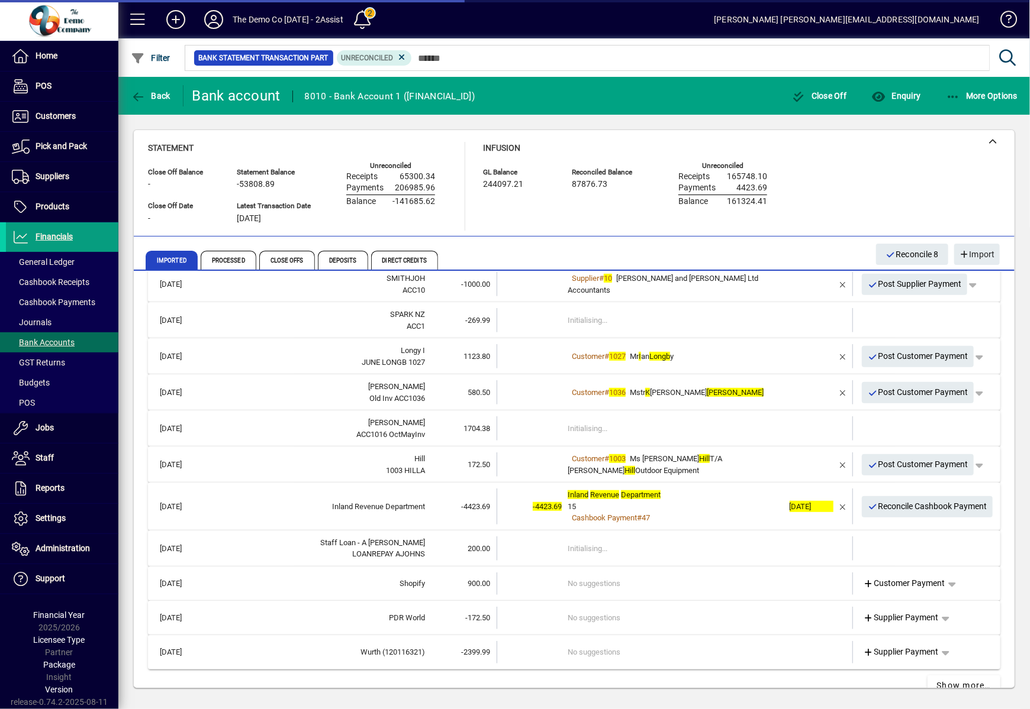
scroll to position [364, 0]
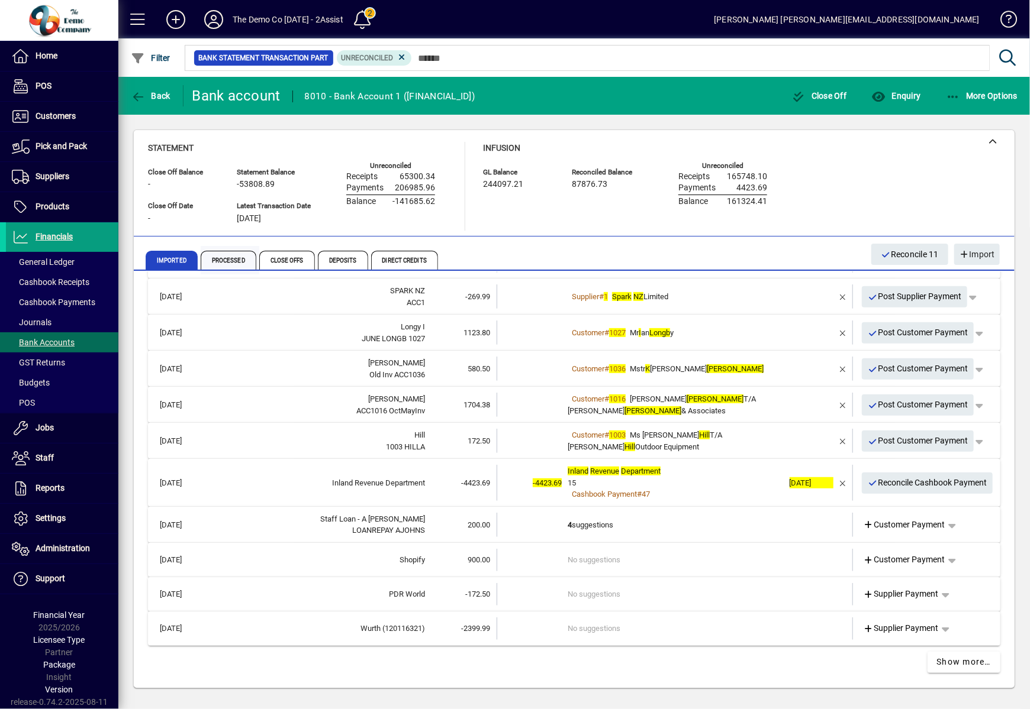
click at [241, 262] on span "Processed" at bounding box center [229, 260] width 56 height 19
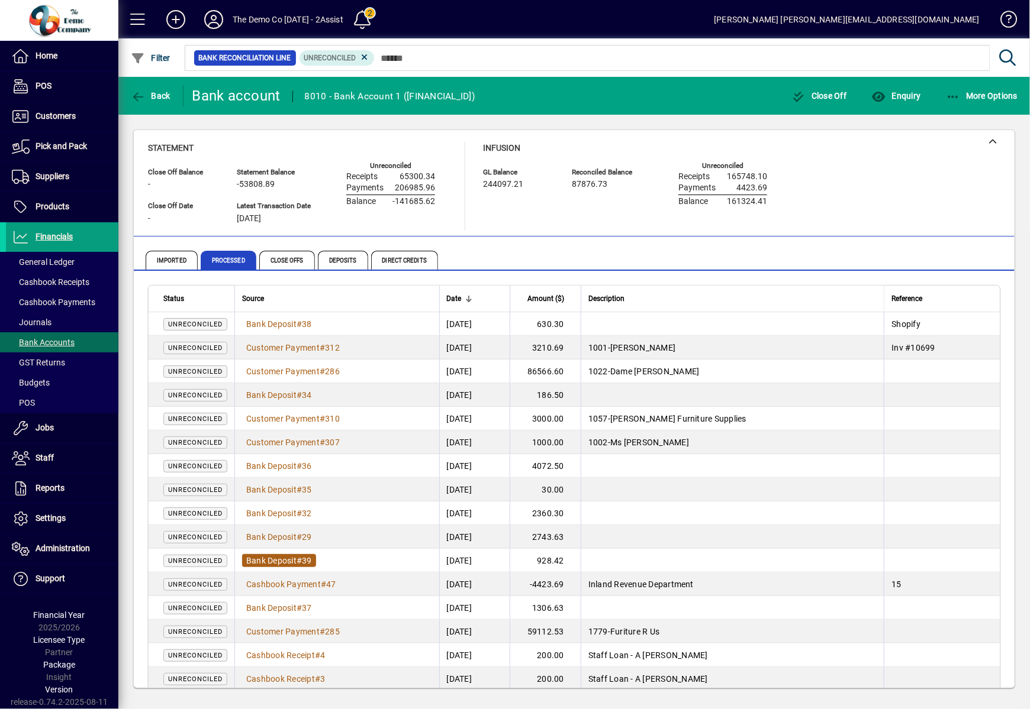
click at [285, 562] on span "Bank Deposit" at bounding box center [271, 560] width 50 height 9
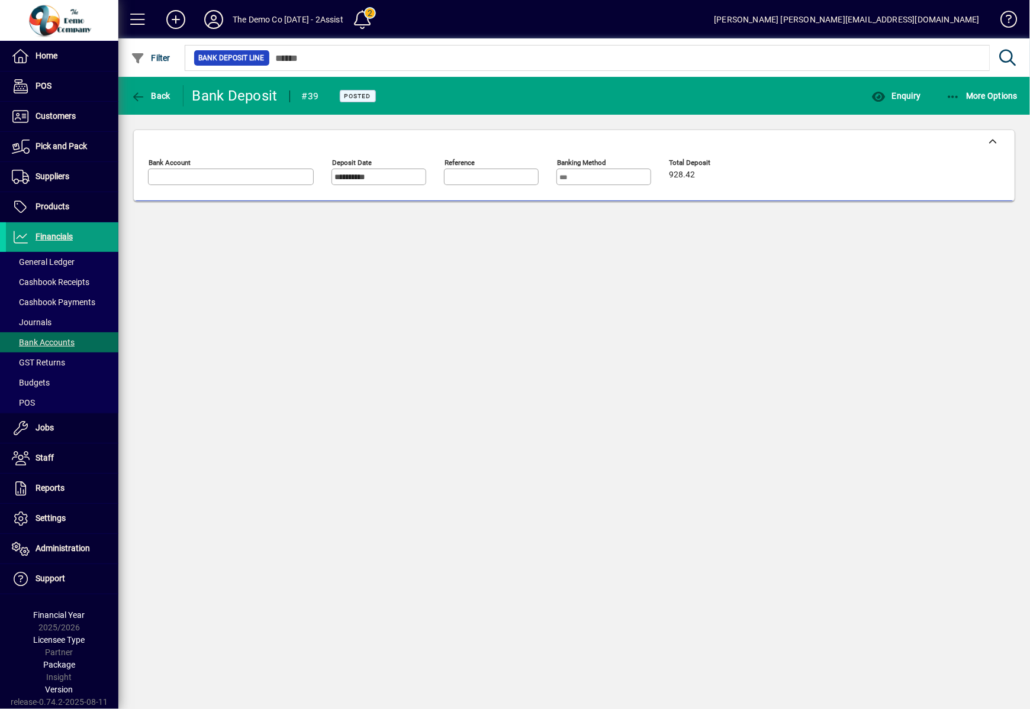
type input "**********"
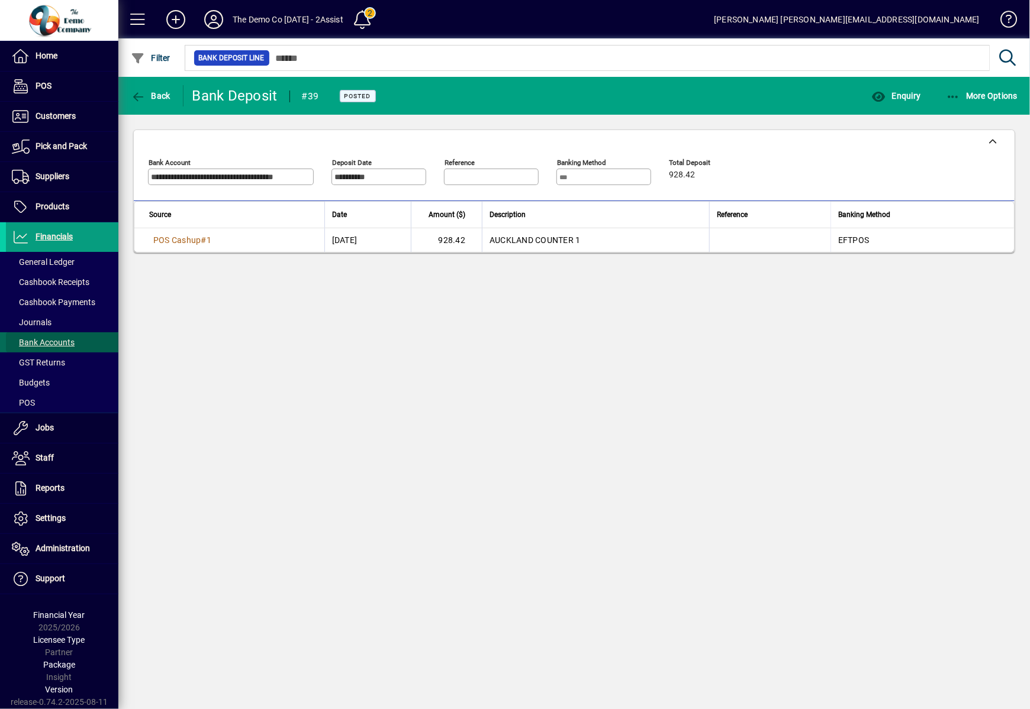
click at [24, 341] on span "Bank Accounts" at bounding box center [43, 342] width 63 height 9
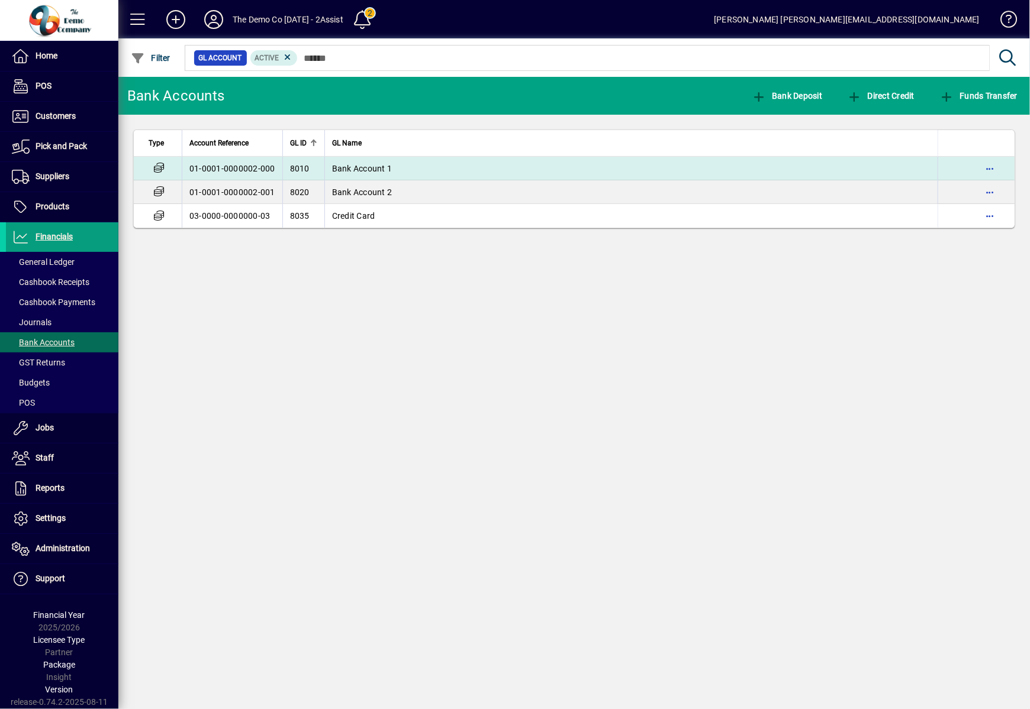
click at [306, 179] on td "8010" at bounding box center [303, 169] width 42 height 24
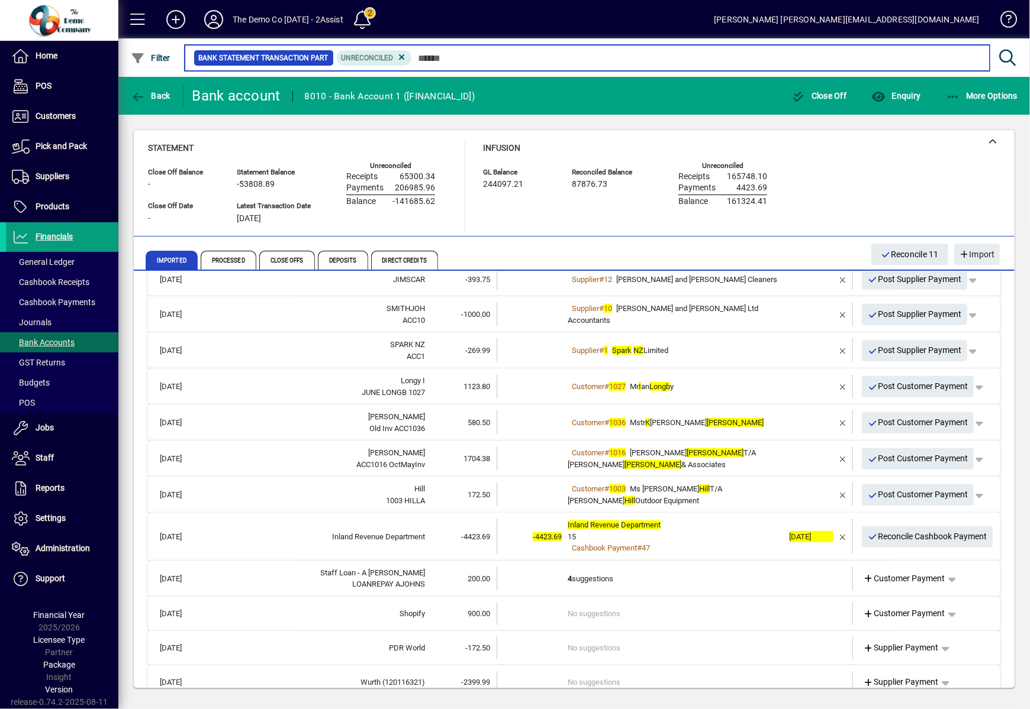
scroll to position [364, 0]
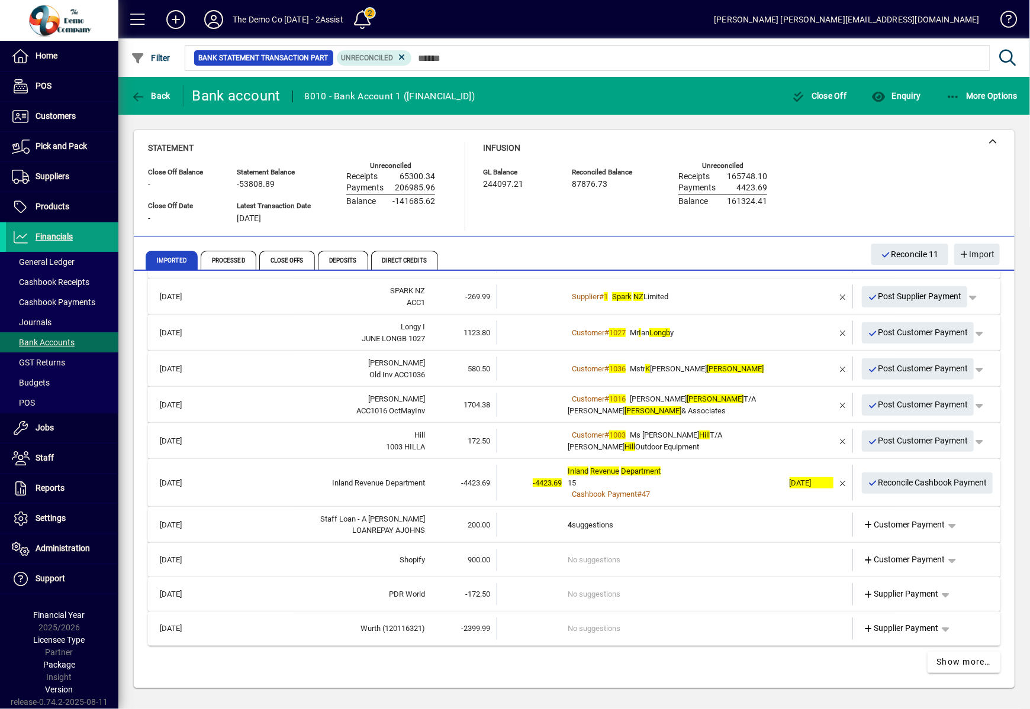
click at [279, 683] on div "[DATE] CarterTrustees RENT 26WILLOW -3202.20 No suggestions Supplier Payment [D…" at bounding box center [574, 298] width 880 height 781
click at [456, 665] on div "[DATE] CarterTrustees RENT 26WILLOW -3202.20 No suggestions Supplier Payment [D…" at bounding box center [574, 300] width 852 height 760
click at [941, 570] on span "button" at bounding box center [951, 560] width 28 height 28
click at [502, 662] on div at bounding box center [515, 354] width 1030 height 709
click at [950, 559] on span "button" at bounding box center [951, 560] width 28 height 28
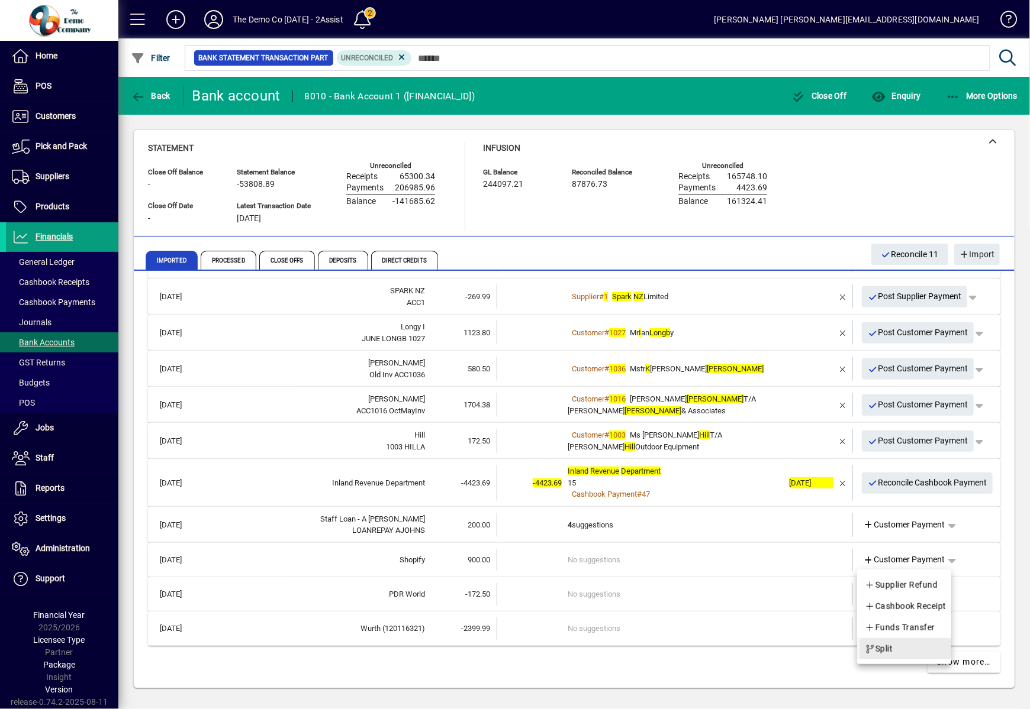
click at [887, 640] on span "button" at bounding box center [905, 649] width 91 height 28
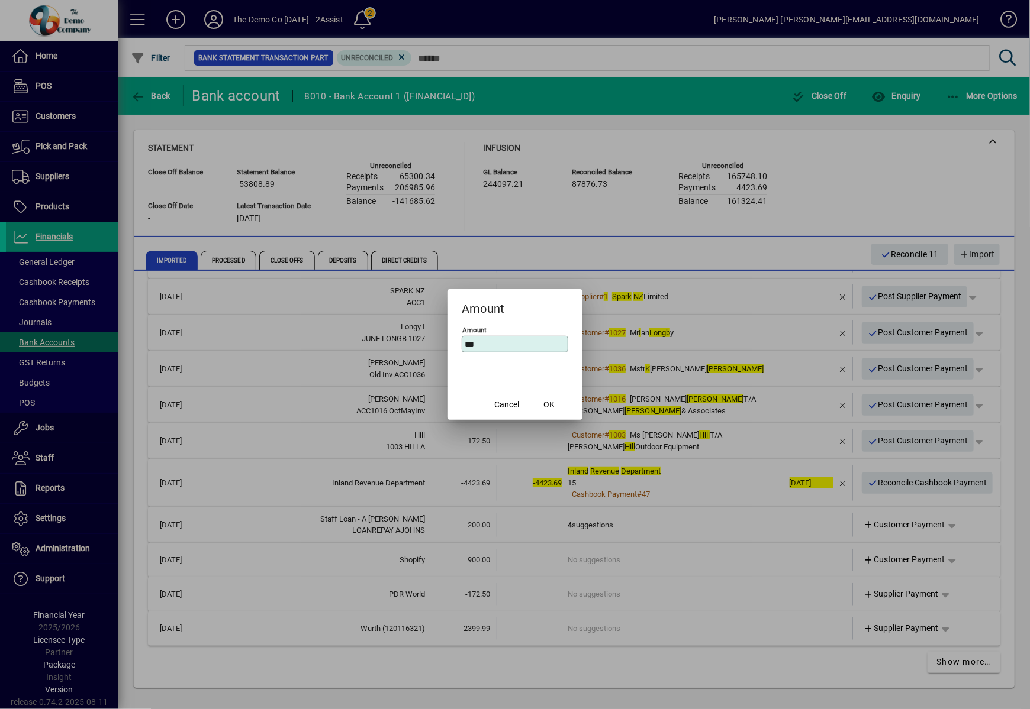
drag, startPoint x: 522, startPoint y: 347, endPoint x: 431, endPoint y: 329, distance: 93.4
click at [434, 336] on div "Amount Amount *** Cancel OK" at bounding box center [515, 354] width 1030 height 709
type input "******"
click at [542, 406] on span "button" at bounding box center [549, 405] width 38 height 28
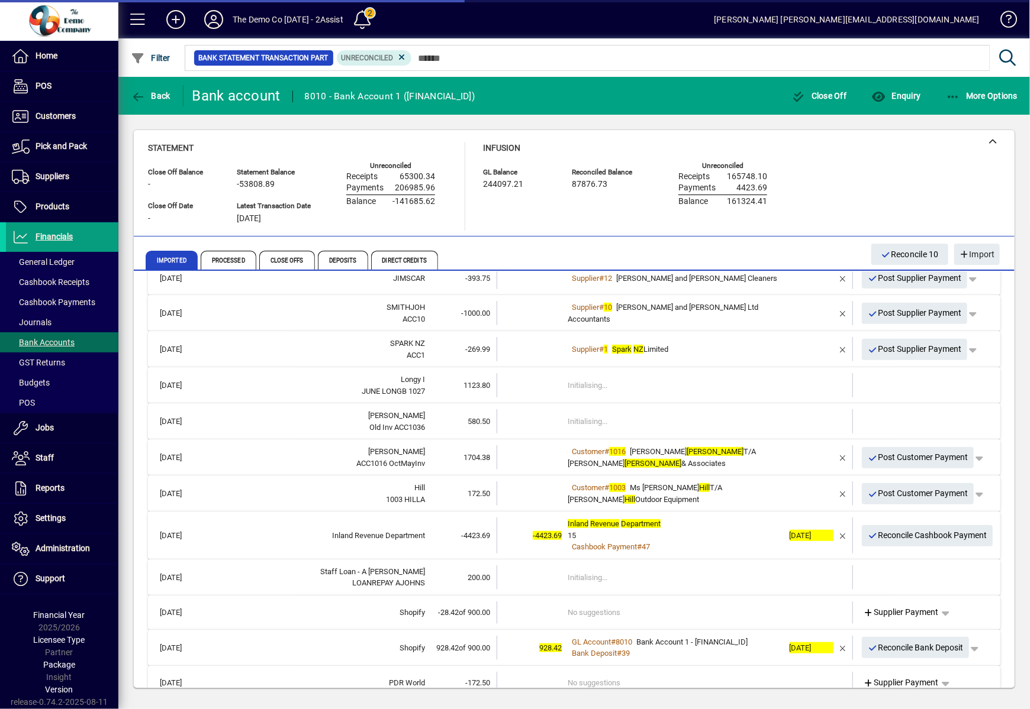
scroll to position [366, 0]
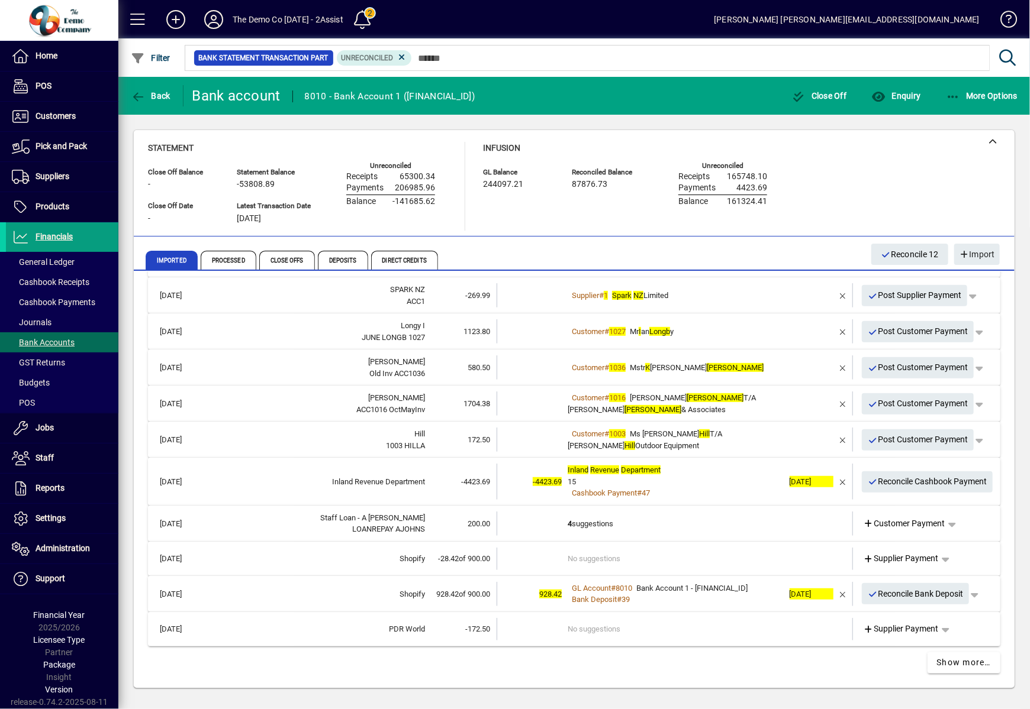
click at [506, 692] on div "Close Off Balance - Statement Balance -53808.89 GL Balance 244097.21 Reconciled…" at bounding box center [573, 409] width 911 height 589
click at [306, 668] on div "[DATE] CarterTrustees RENT 26WILLOW -3202.20 No suggestions Supplier Payment [D…" at bounding box center [574, 299] width 852 height 762
click at [508, 692] on div "Close Off Balance - Statement Balance -53808.89 GL Balance 244097.21 Reconciled…" at bounding box center [573, 409] width 911 height 589
click at [414, 683] on div "[DATE] CarterTrustees RENT 26WILLOW -3202.20 No suggestions Supplier Payment [D…" at bounding box center [574, 298] width 880 height 783
click at [895, 593] on span "Reconcile Bank Deposit" at bounding box center [915, 595] width 96 height 20
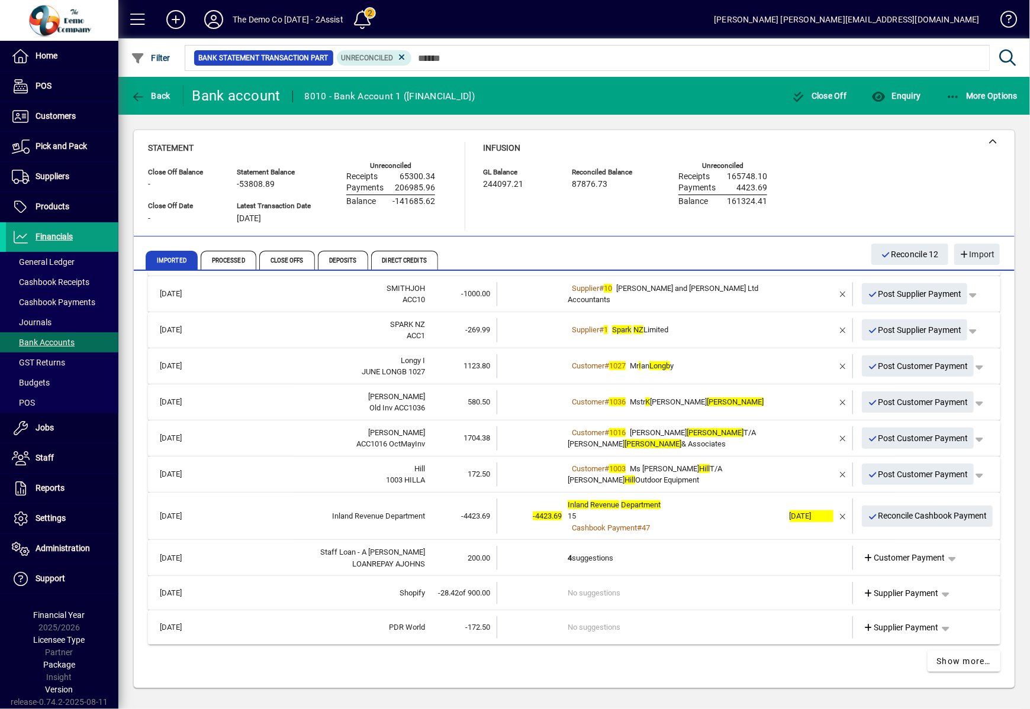
scroll to position [330, 0]
click at [934, 598] on span "button" at bounding box center [945, 594] width 28 height 28
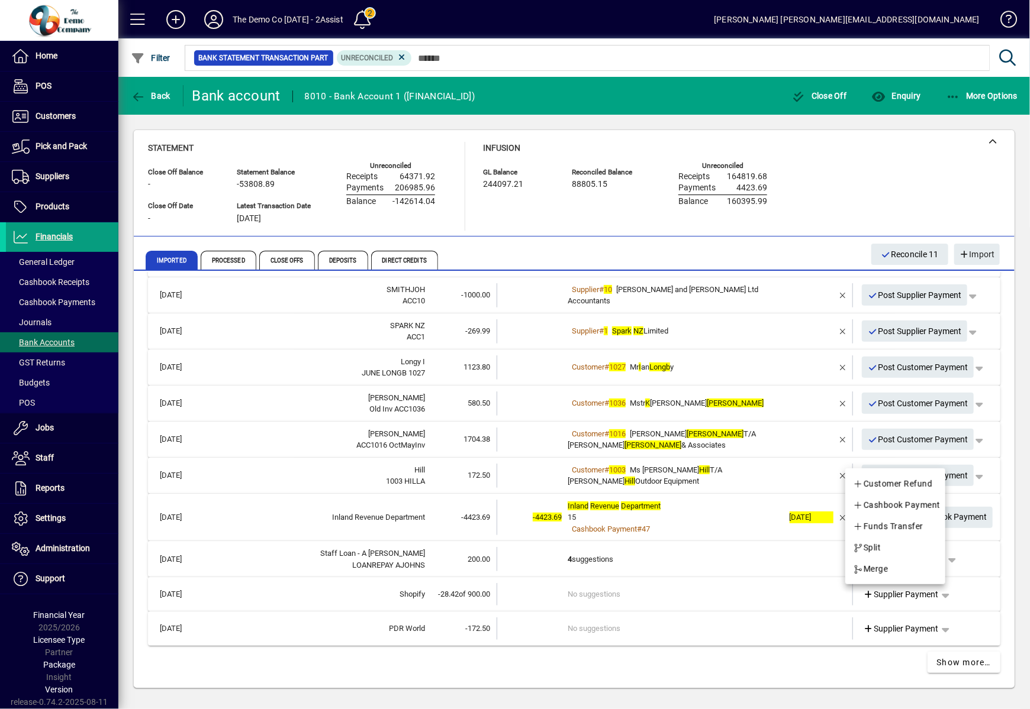
click at [417, 663] on div at bounding box center [515, 354] width 1030 height 709
click at [937, 593] on span "button" at bounding box center [945, 594] width 28 height 28
click at [336, 131] on div at bounding box center [515, 354] width 1030 height 709
